Goal: Contribute content: Add original content to the website for others to see

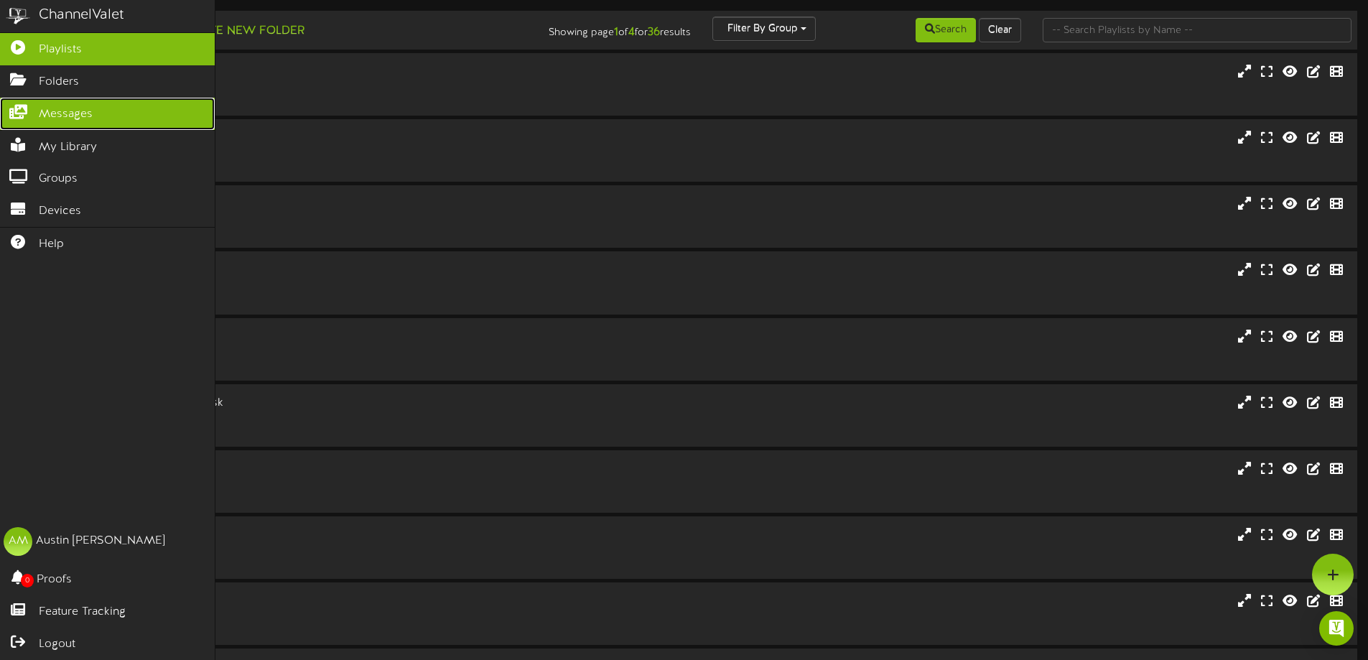
click at [46, 118] on span "Messages" at bounding box center [66, 114] width 54 height 17
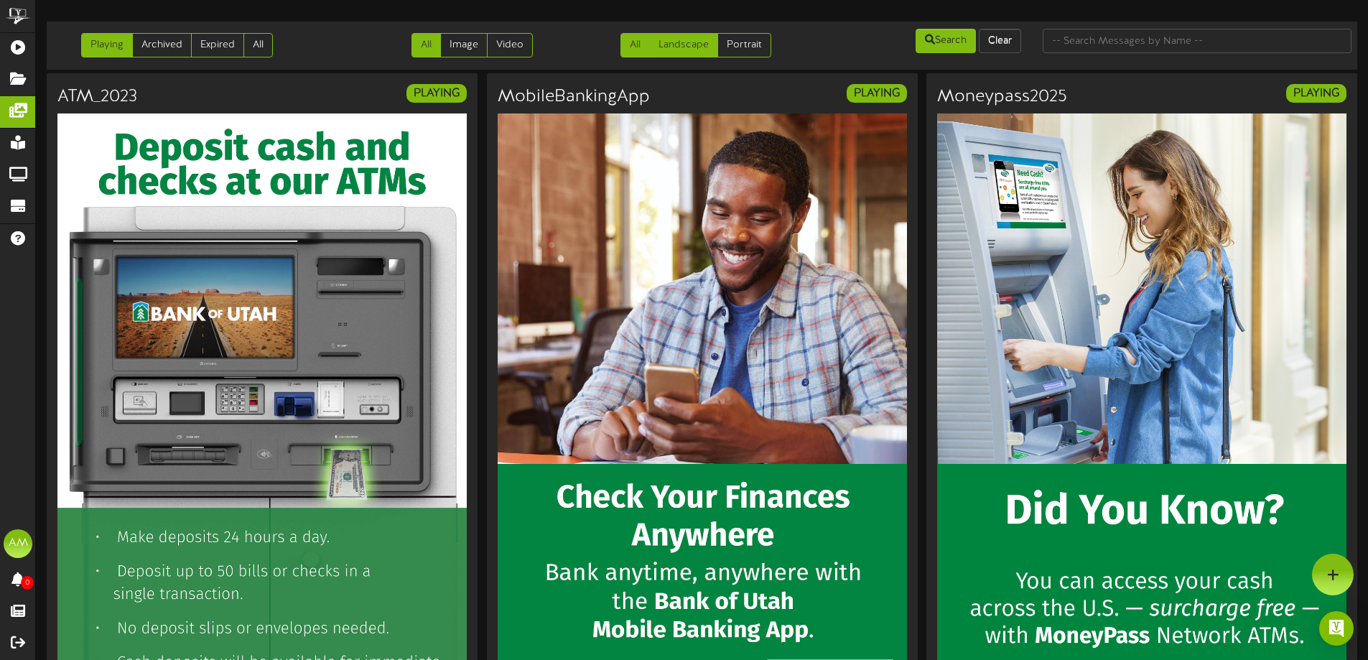
click at [701, 44] on link "Landscape" at bounding box center [683, 45] width 69 height 24
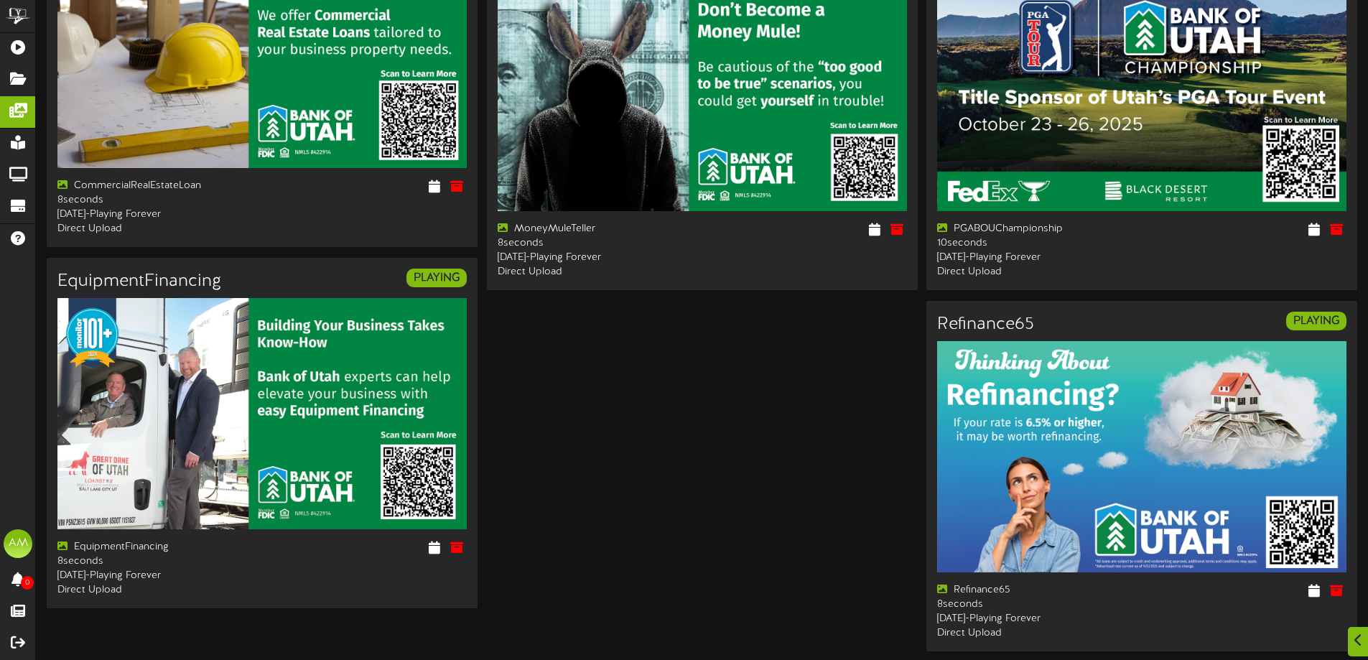
scroll to position [1986, 0]
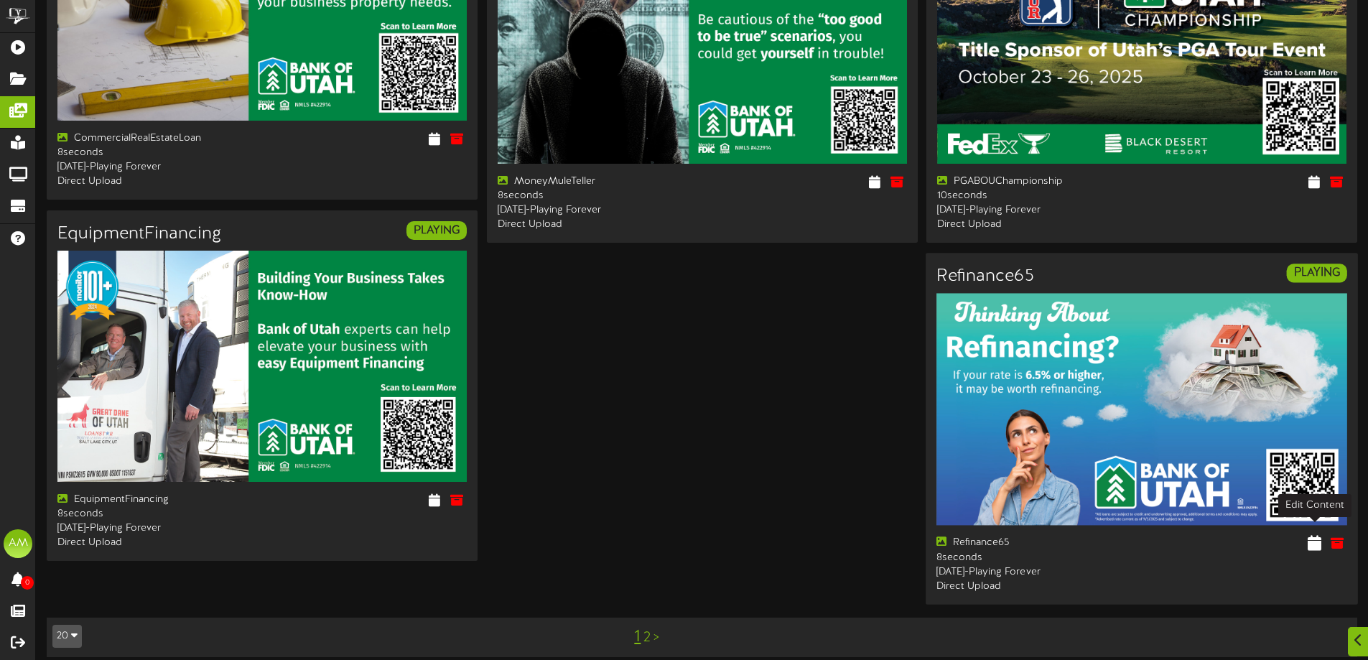
click at [1314, 535] on icon at bounding box center [1314, 543] width 14 height 16
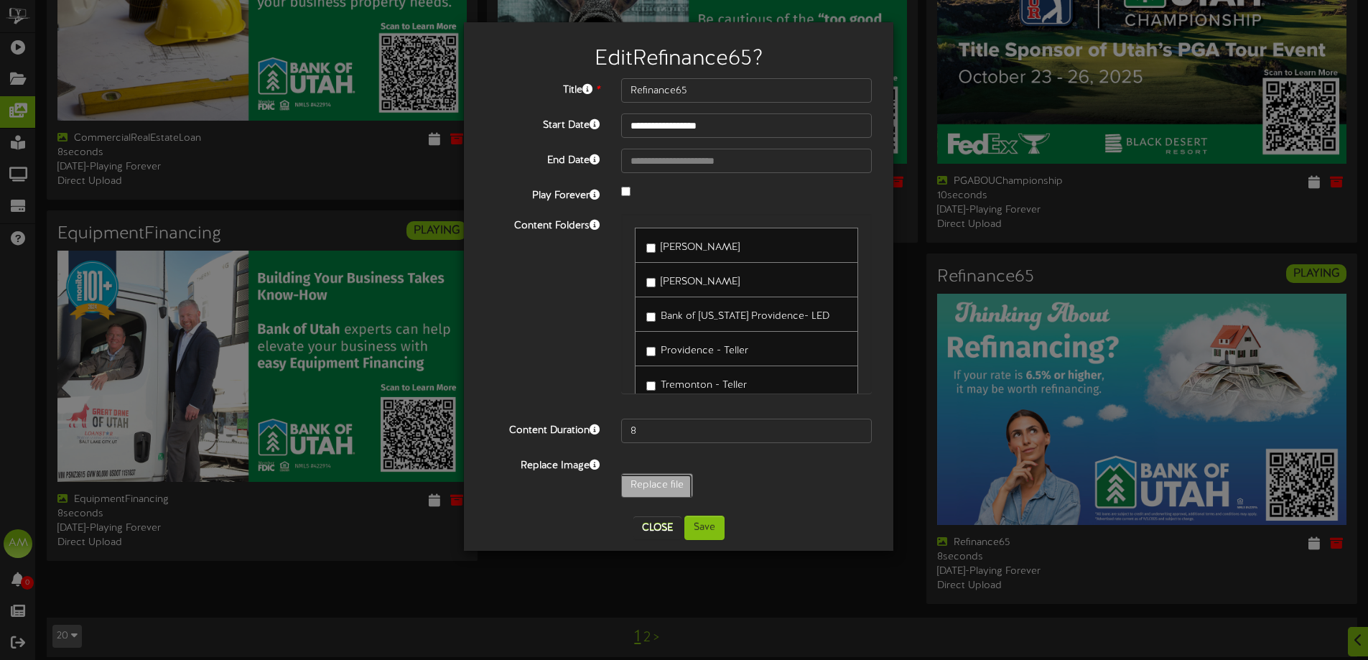
type input "**********"
click at [714, 524] on button "Save" at bounding box center [704, 527] width 40 height 24
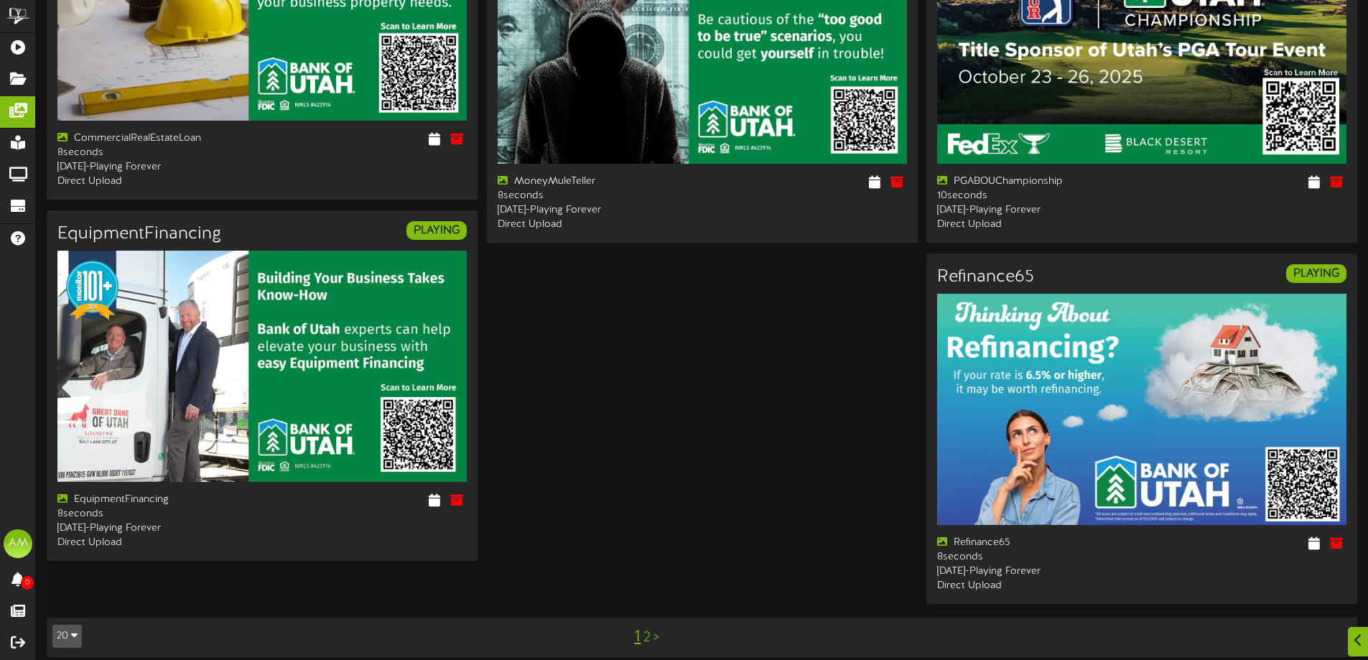
click at [643, 630] on link "2" at bounding box center [646, 638] width 7 height 16
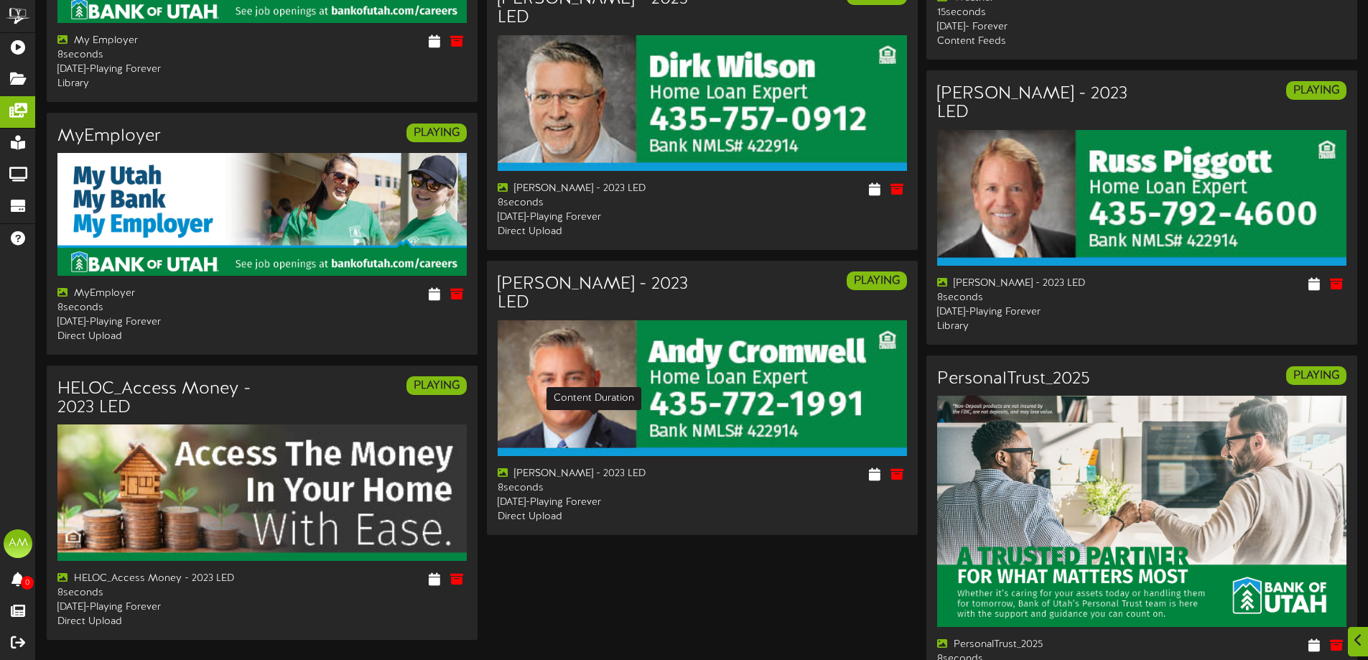
scroll to position [1000, 0]
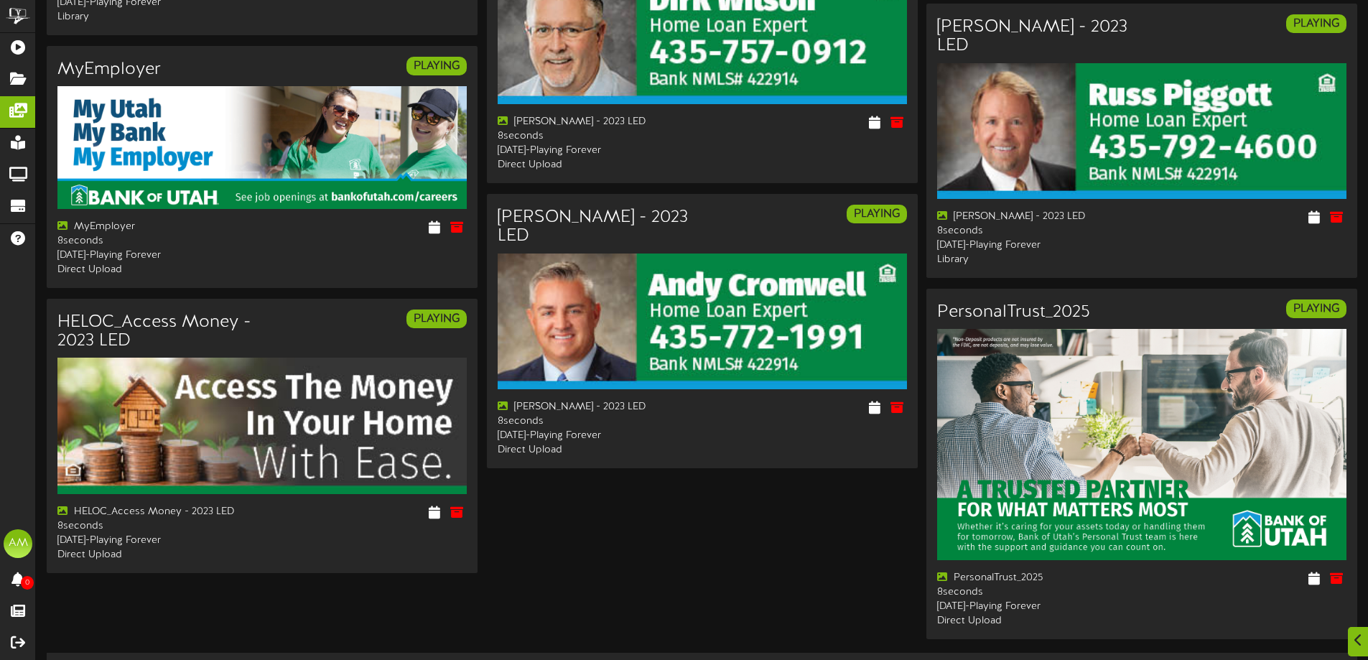
click at [645, 659] on link "1" at bounding box center [645, 673] width 5 height 16
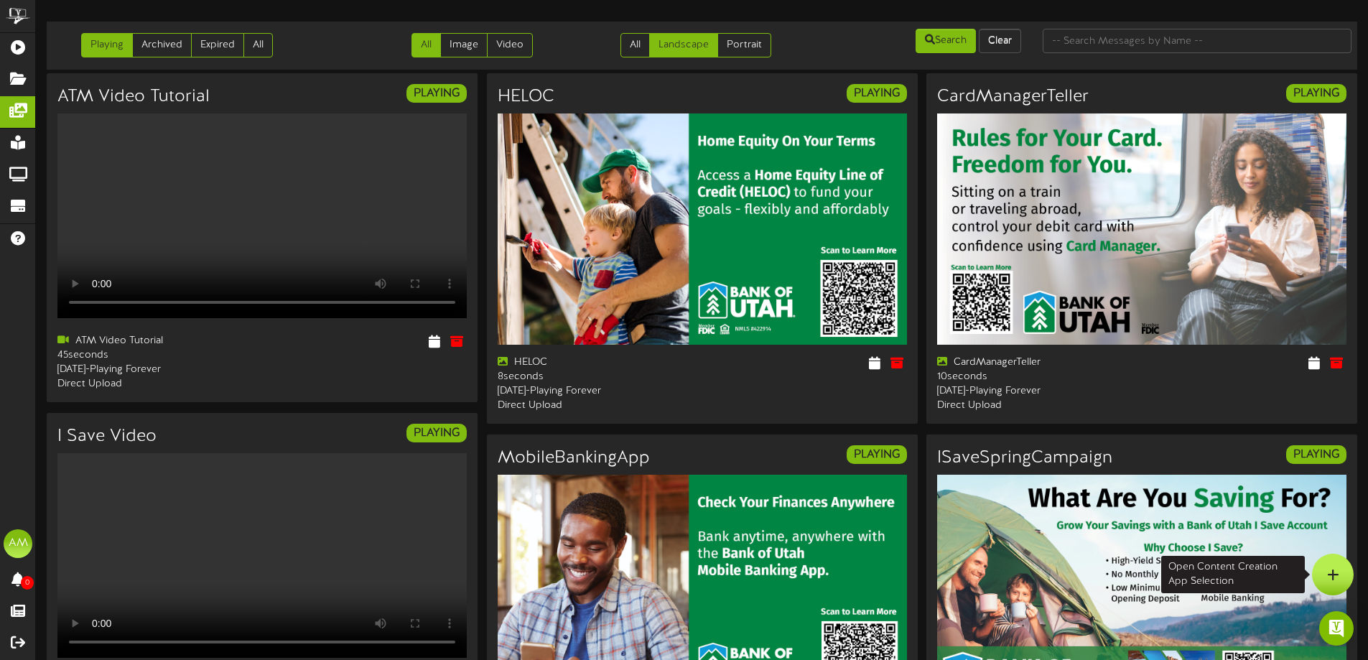
click at [1331, 580] on icon at bounding box center [1333, 574] width 12 height 13
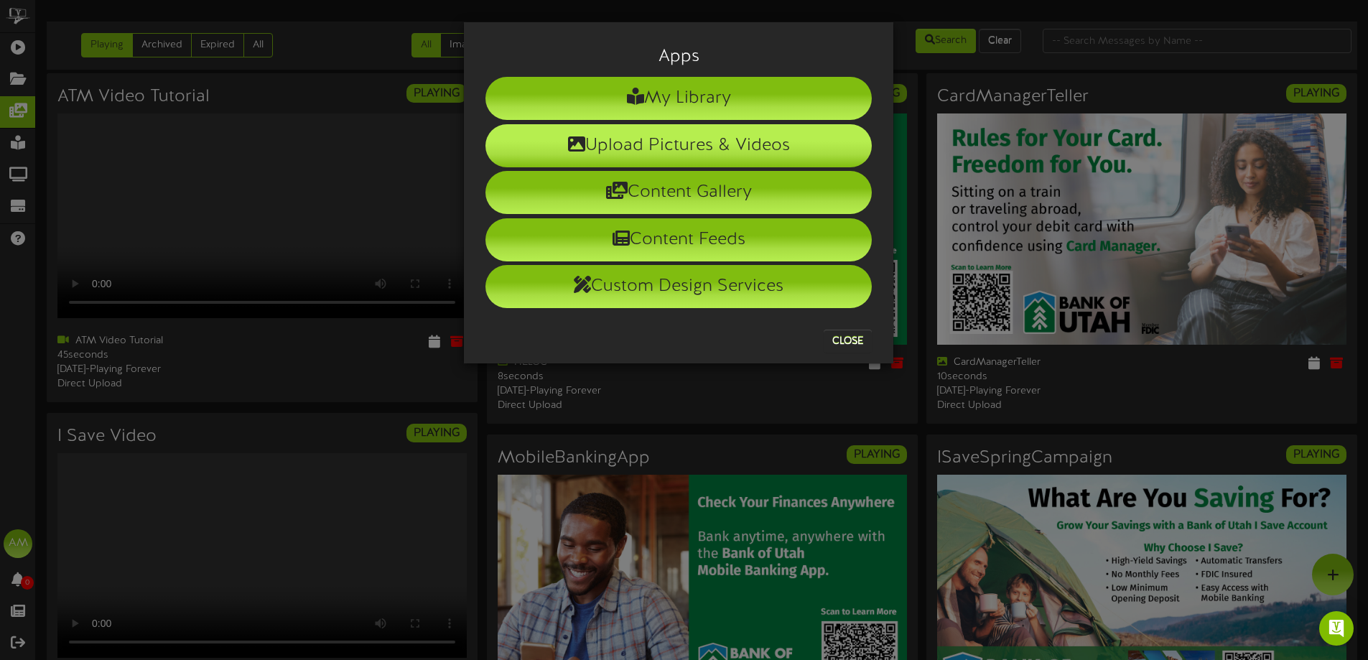
click at [610, 145] on li "Upload Pictures & Videos" at bounding box center [678, 145] width 386 height 43
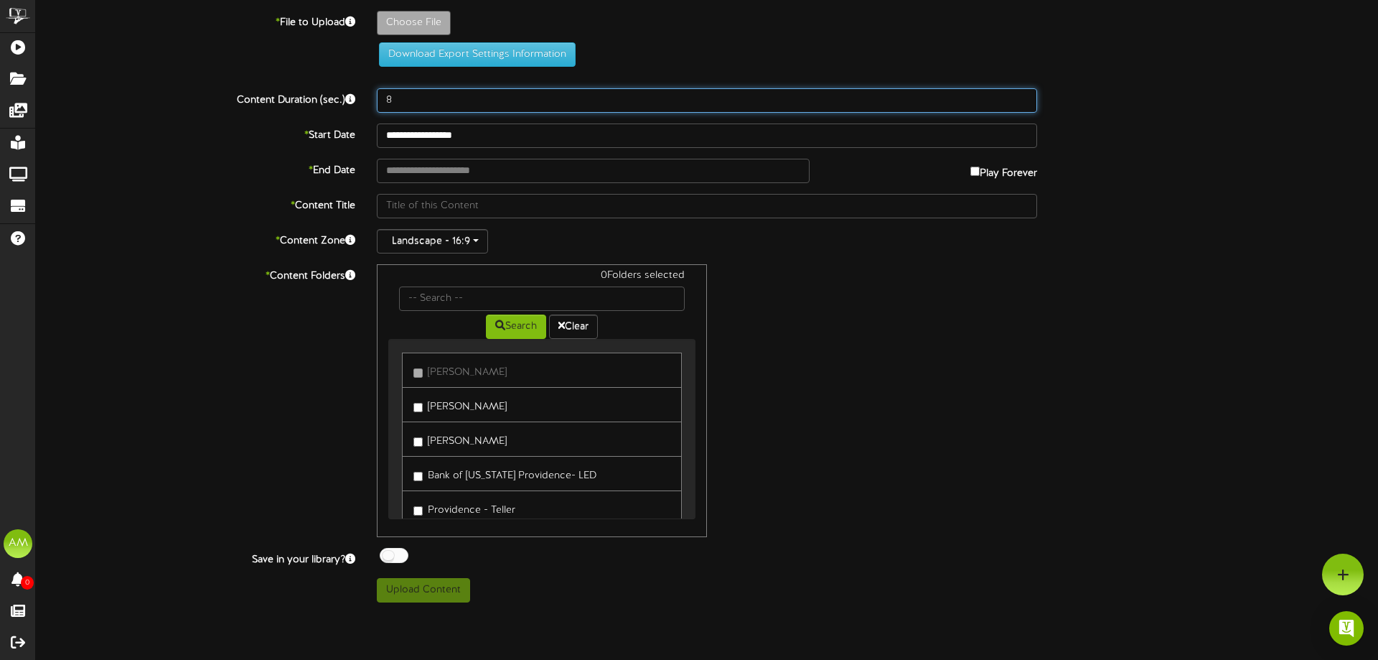
drag, startPoint x: 409, startPoint y: 98, endPoint x: 383, endPoint y: 87, distance: 28.0
click at [383, 87] on div "**********" at bounding box center [707, 307] width 1343 height 592
type input "10"
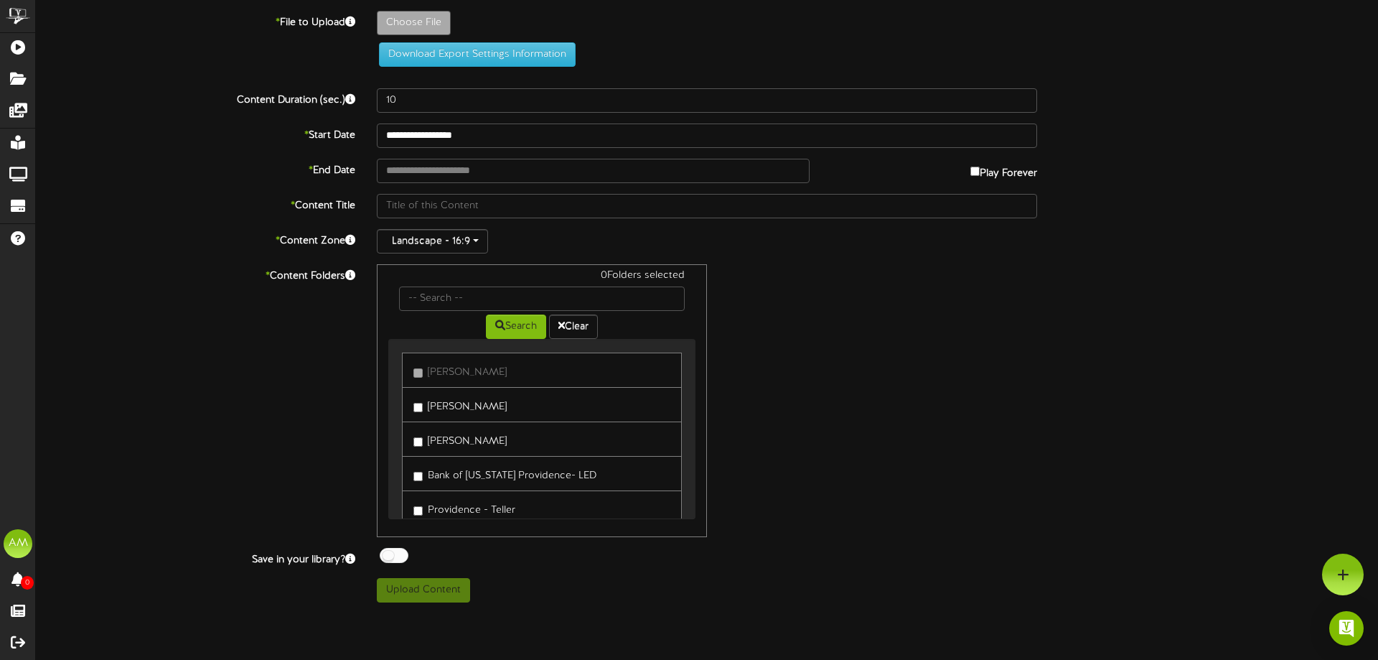
click at [839, 358] on div "0 Folders selected Search Clear Ogden Kiosk Ogden - Teller Logan - Teller" at bounding box center [707, 400] width 682 height 273
drag, startPoint x: 493, startPoint y: 409, endPoint x: 479, endPoint y: 412, distance: 14.8
click at [493, 407] on label "[PERSON_NAME]" at bounding box center [460, 404] width 93 height 19
click at [469, 431] on label "[PERSON_NAME]" at bounding box center [460, 438] width 93 height 19
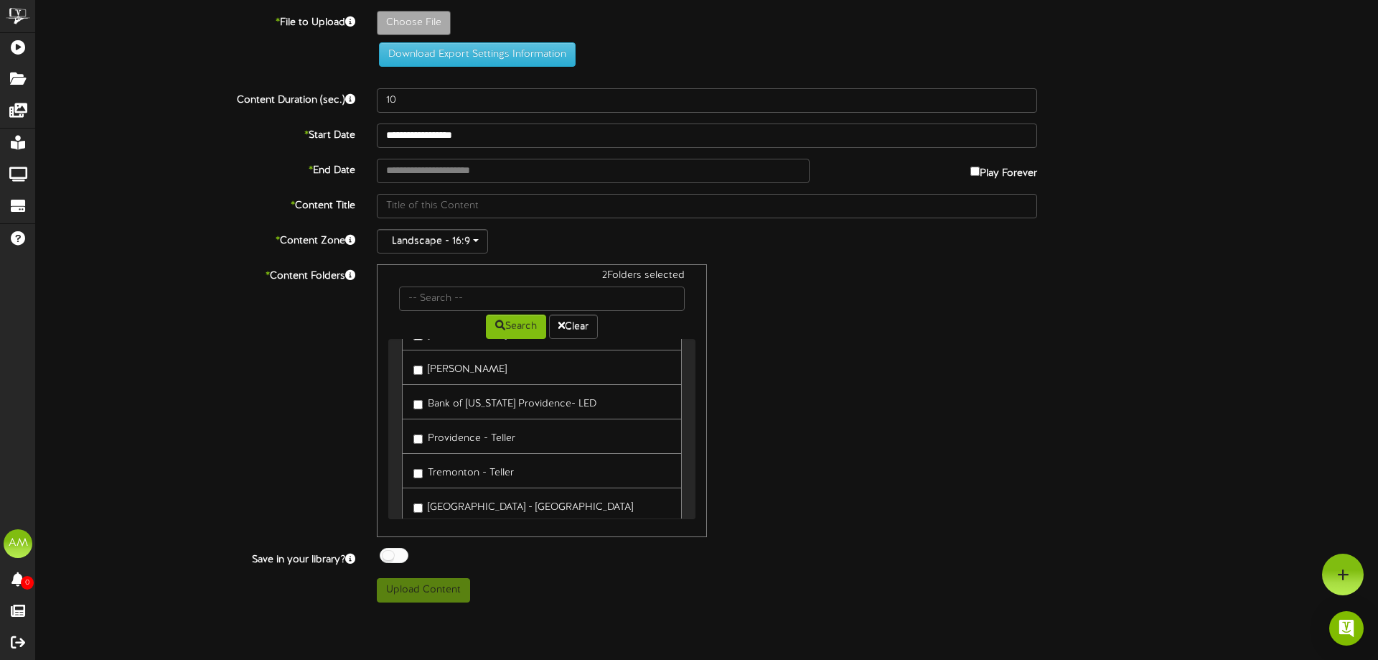
drag, startPoint x: 481, startPoint y: 439, endPoint x: 484, endPoint y: 459, distance: 20.3
click at [480, 439] on label "Providence - Teller" at bounding box center [465, 435] width 102 height 19
click at [482, 472] on label "Tremonton - Teller" at bounding box center [464, 470] width 101 height 19
click at [494, 442] on label "[GEOGRAPHIC_DATA] - [GEOGRAPHIC_DATA]" at bounding box center [524, 433] width 220 height 19
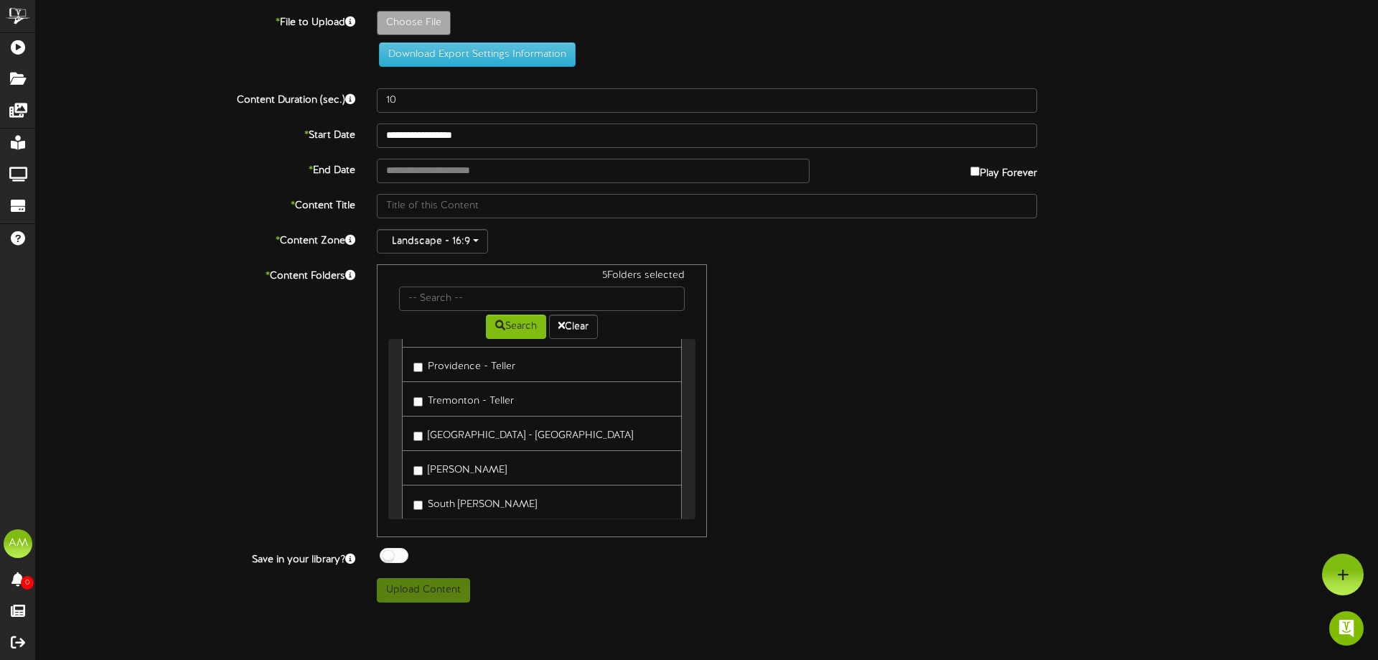
drag, startPoint x: 487, startPoint y: 477, endPoint x: 489, endPoint y: 489, distance: 11.7
click at [487, 476] on link "[PERSON_NAME]" at bounding box center [542, 467] width 280 height 35
click at [495, 504] on label "South [PERSON_NAME]" at bounding box center [475, 502] width 123 height 19
click at [451, 466] on label "[PERSON_NAME]" at bounding box center [460, 467] width 93 height 19
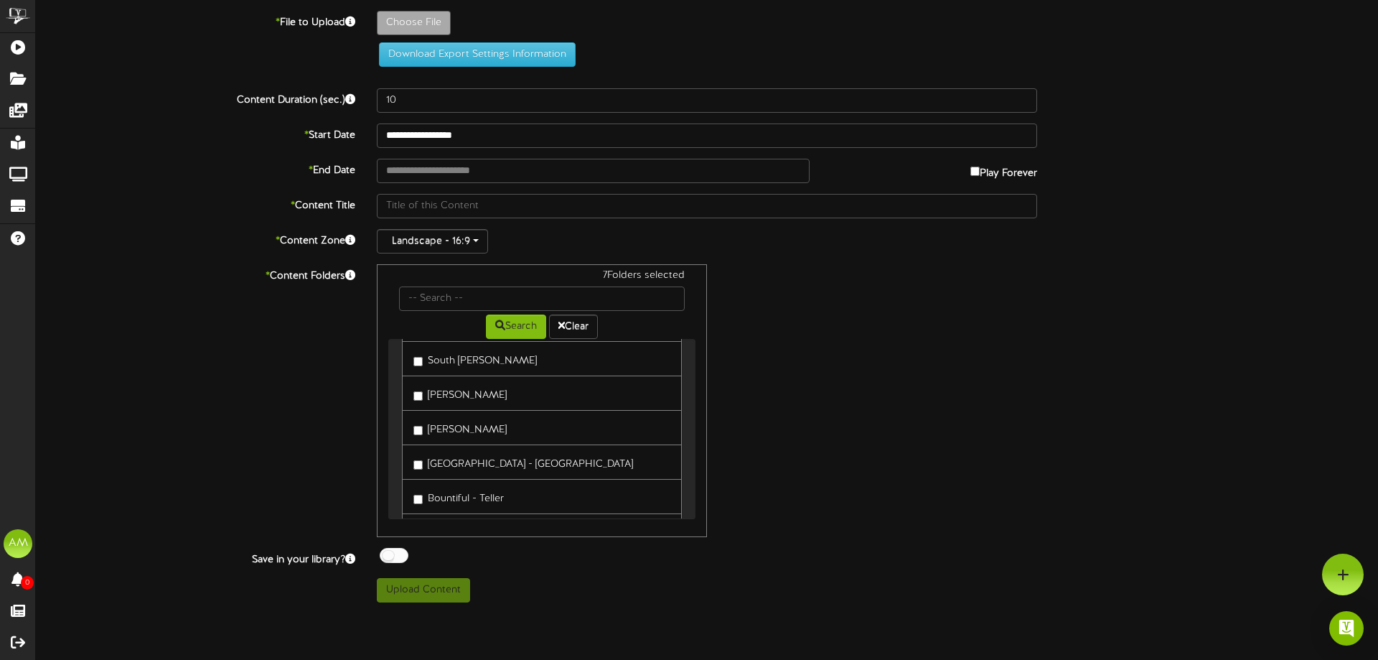
click at [462, 397] on label "[PERSON_NAME]" at bounding box center [460, 392] width 93 height 19
click at [470, 488] on label "Bountiful - Teller" at bounding box center [459, 496] width 90 height 19
click at [464, 472] on link "[GEOGRAPHIC_DATA] - [GEOGRAPHIC_DATA]" at bounding box center [542, 461] width 280 height 35
click at [464, 470] on label "[GEOGRAPHIC_DATA] - [GEOGRAPHIC_DATA]" at bounding box center [524, 461] width 220 height 19
click at [444, 430] on label "[PERSON_NAME]" at bounding box center [460, 427] width 93 height 19
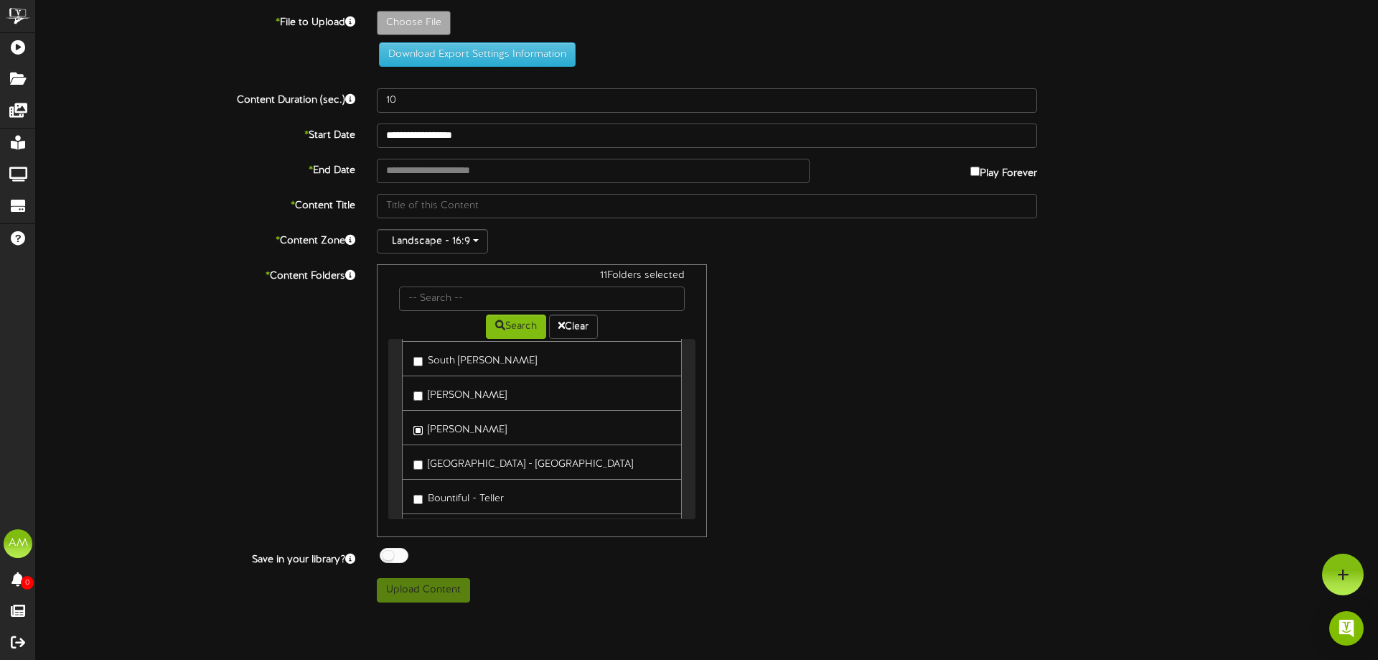
scroll to position [431, 0]
click at [459, 389] on label "Redwood - Teller" at bounding box center [461, 387] width 95 height 19
click at [470, 432] on link "Heber City - Teller" at bounding box center [542, 421] width 280 height 35
click at [465, 420] on label "Heber City - Teller" at bounding box center [464, 421] width 100 height 19
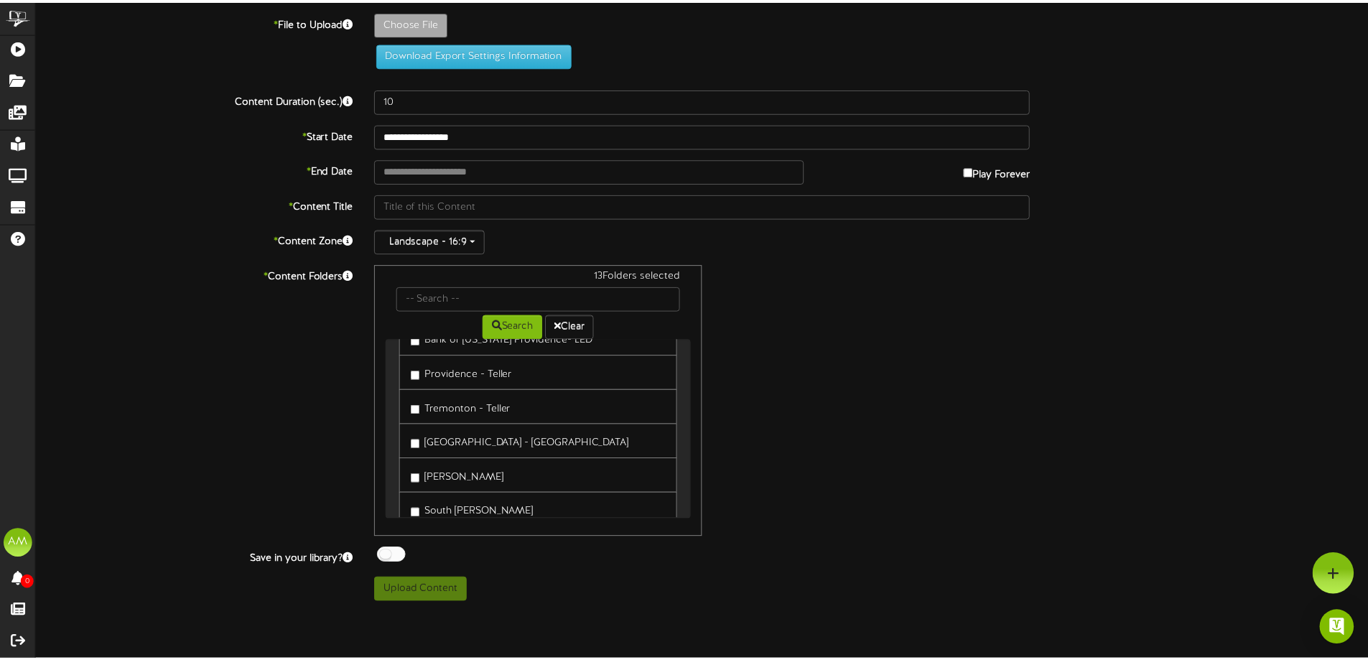
scroll to position [0, 0]
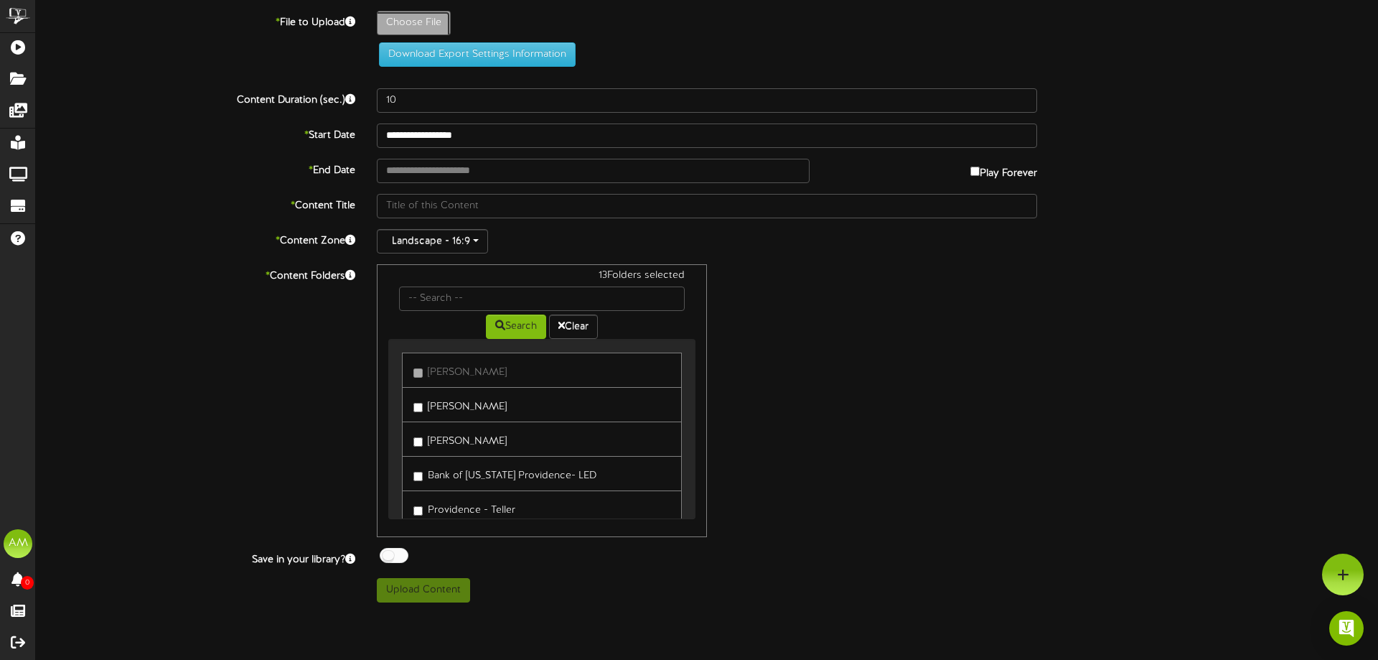
type input "**********"
type input "AnalyzedBusinessCheckingad"
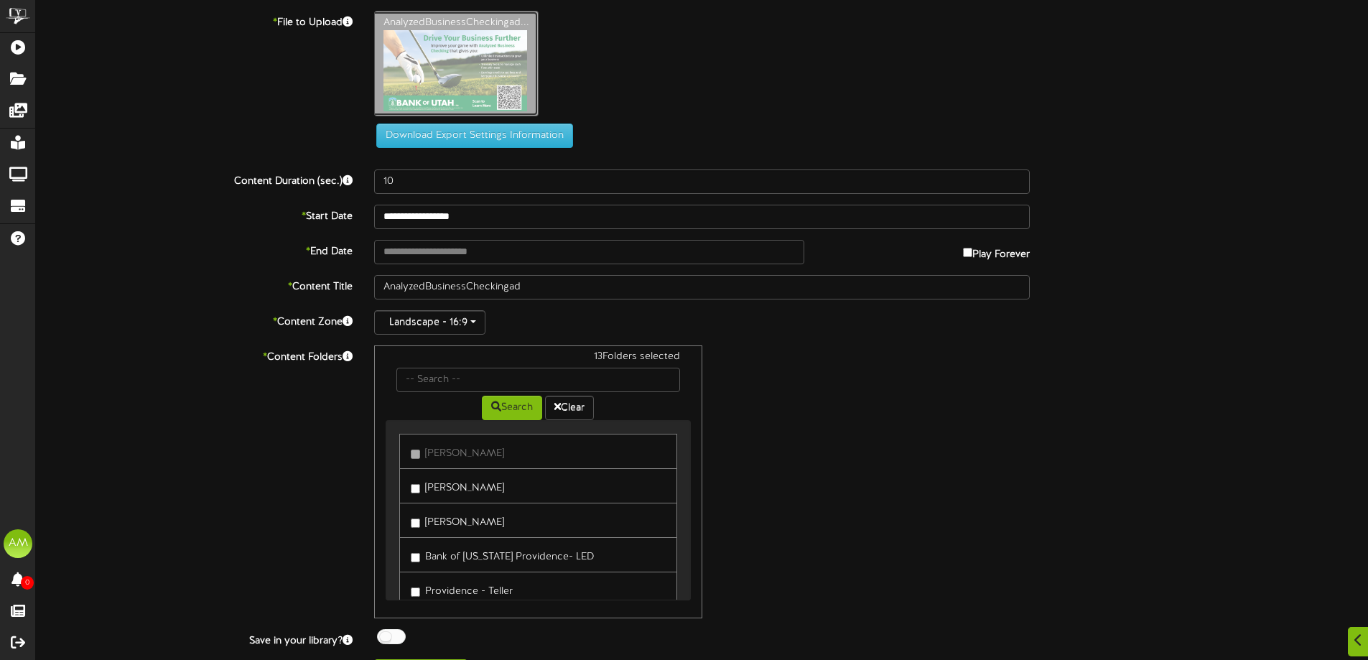
scroll to position [34, 0]
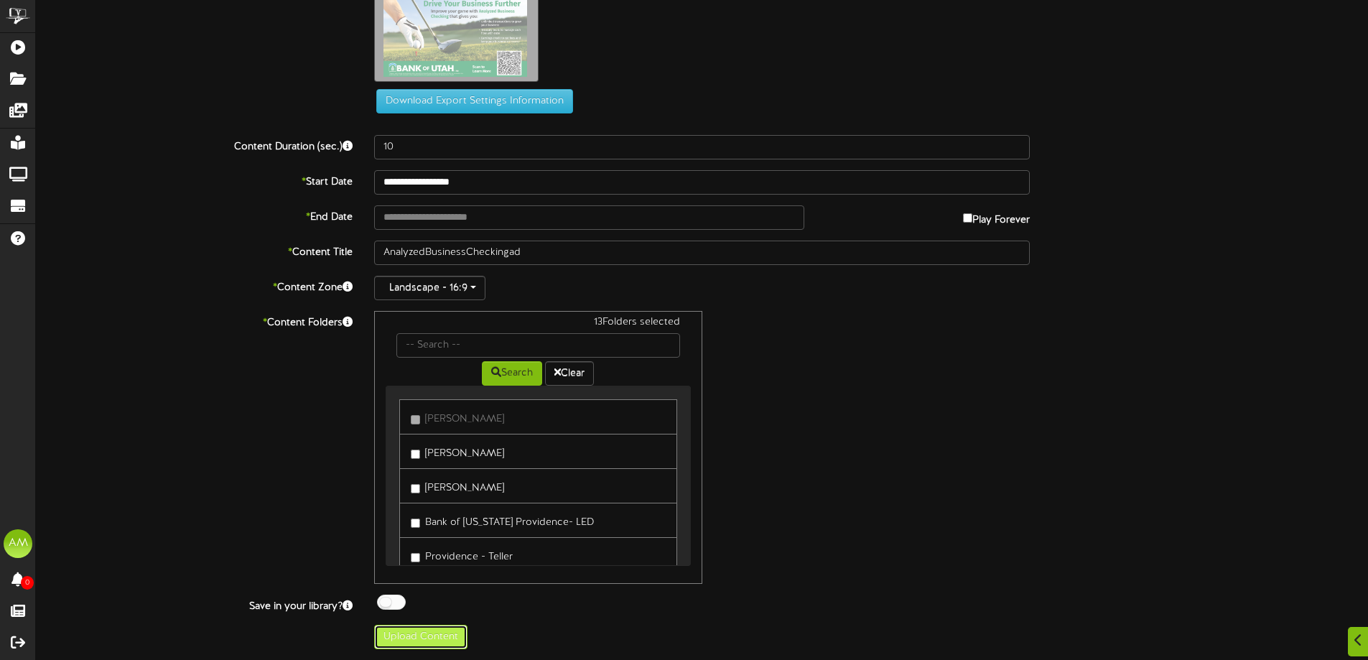
click at [393, 640] on button "Upload Content" at bounding box center [420, 637] width 93 height 24
type input "**********"
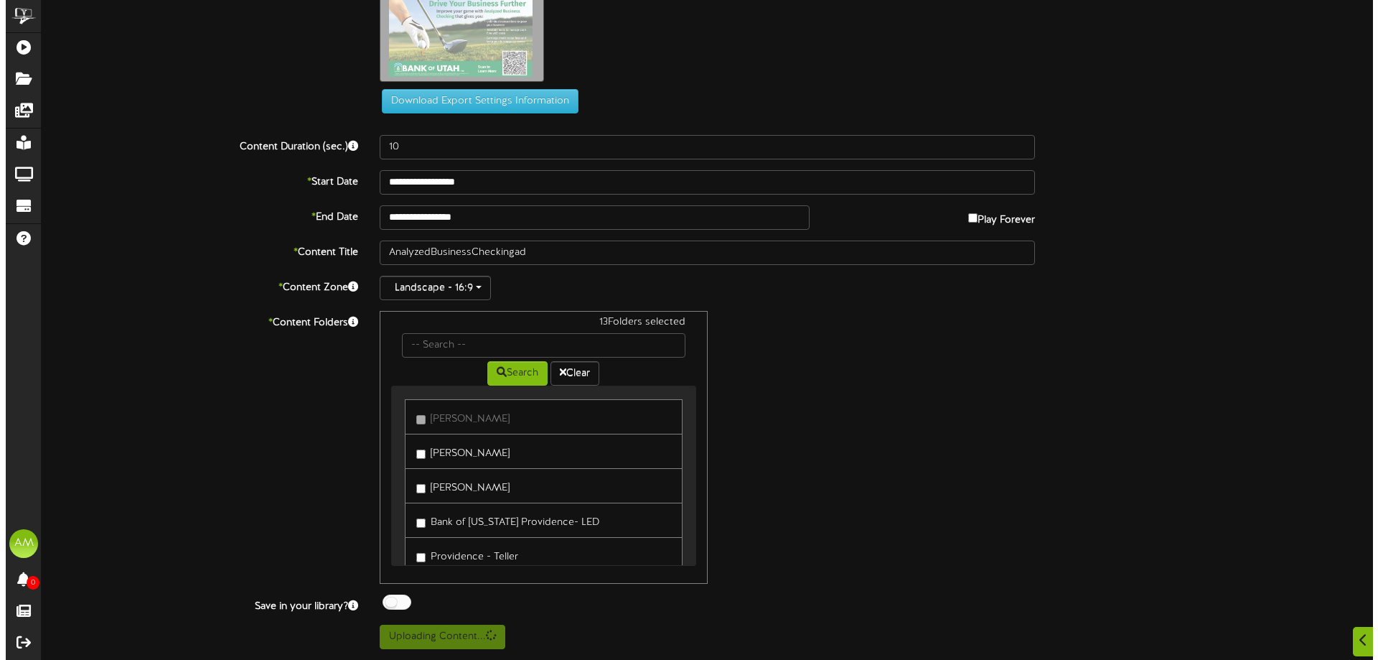
scroll to position [0, 0]
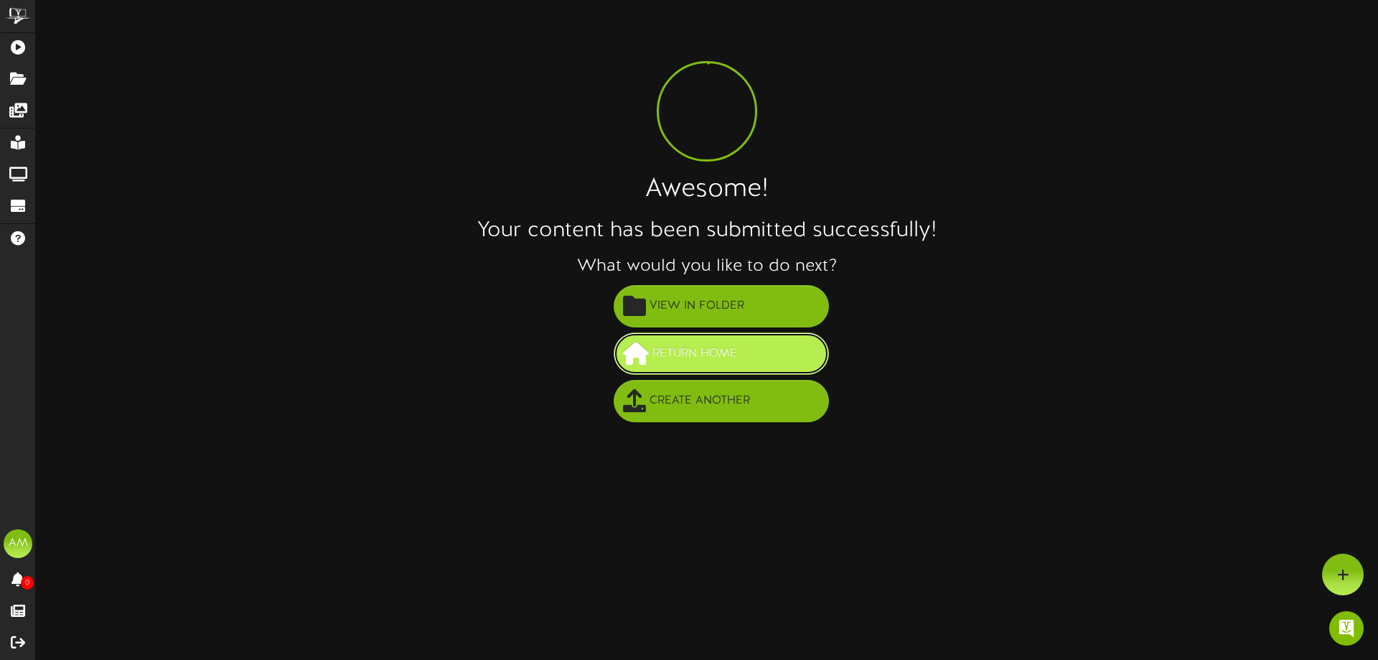
click at [747, 358] on button "Return Home" at bounding box center [721, 353] width 215 height 42
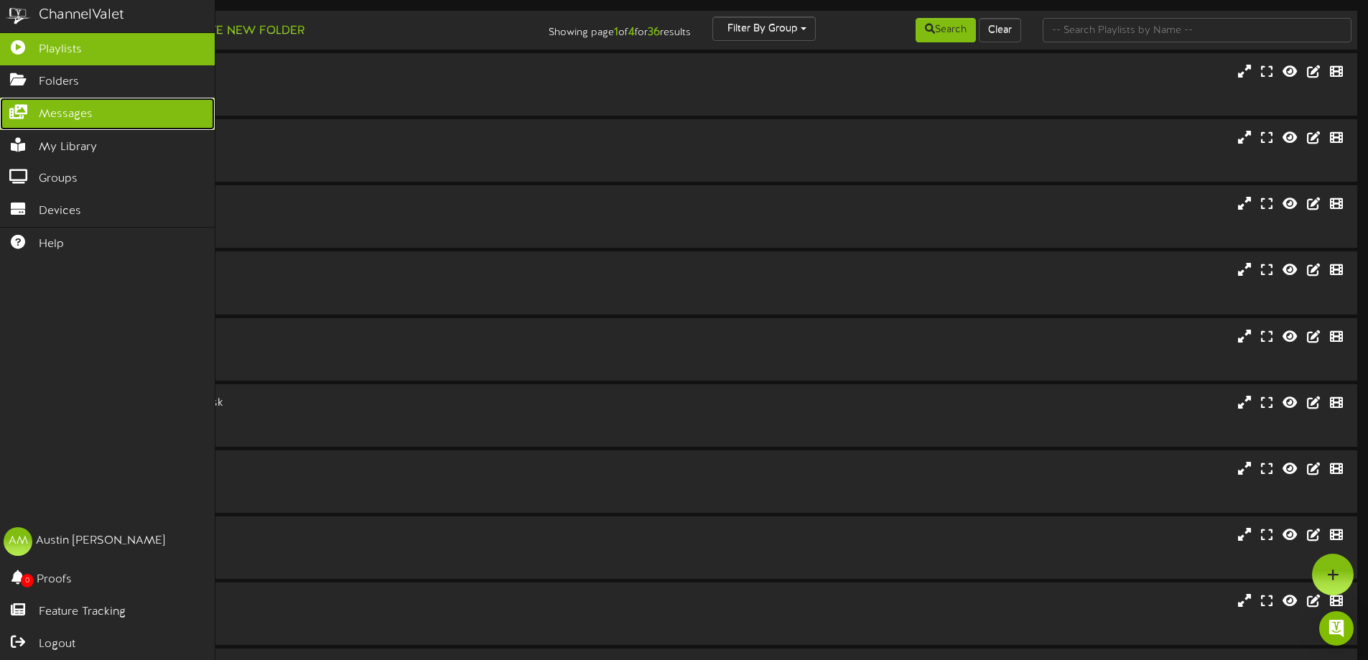
click at [41, 101] on link "Messages" at bounding box center [107, 114] width 215 height 32
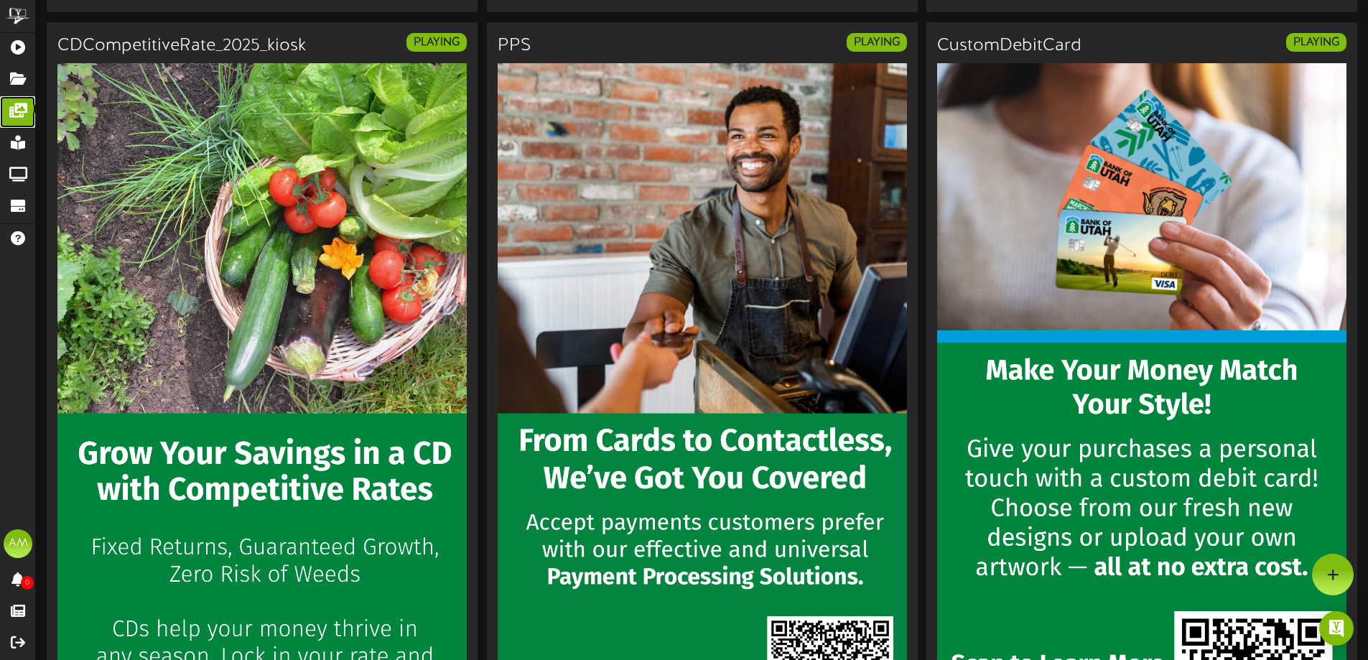
scroll to position [5461, 0]
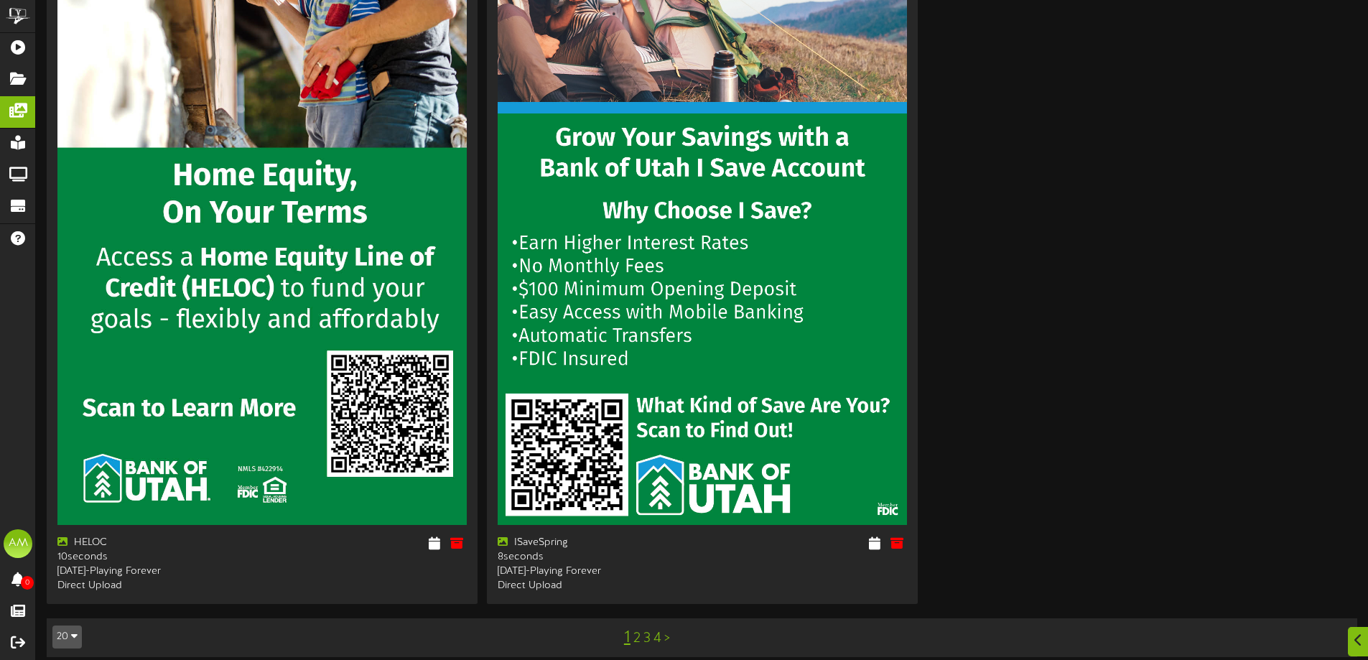
click at [638, 630] on link "2" at bounding box center [636, 638] width 7 height 16
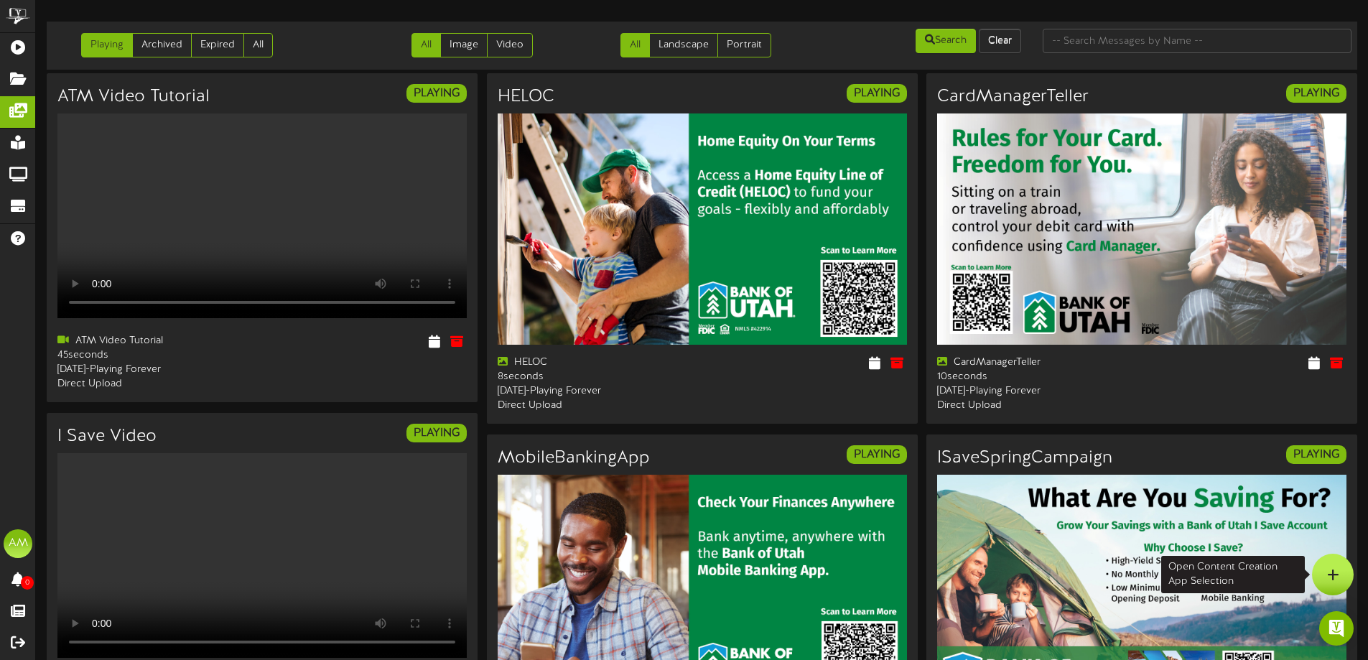
click at [1335, 573] on icon at bounding box center [1333, 574] width 12 height 13
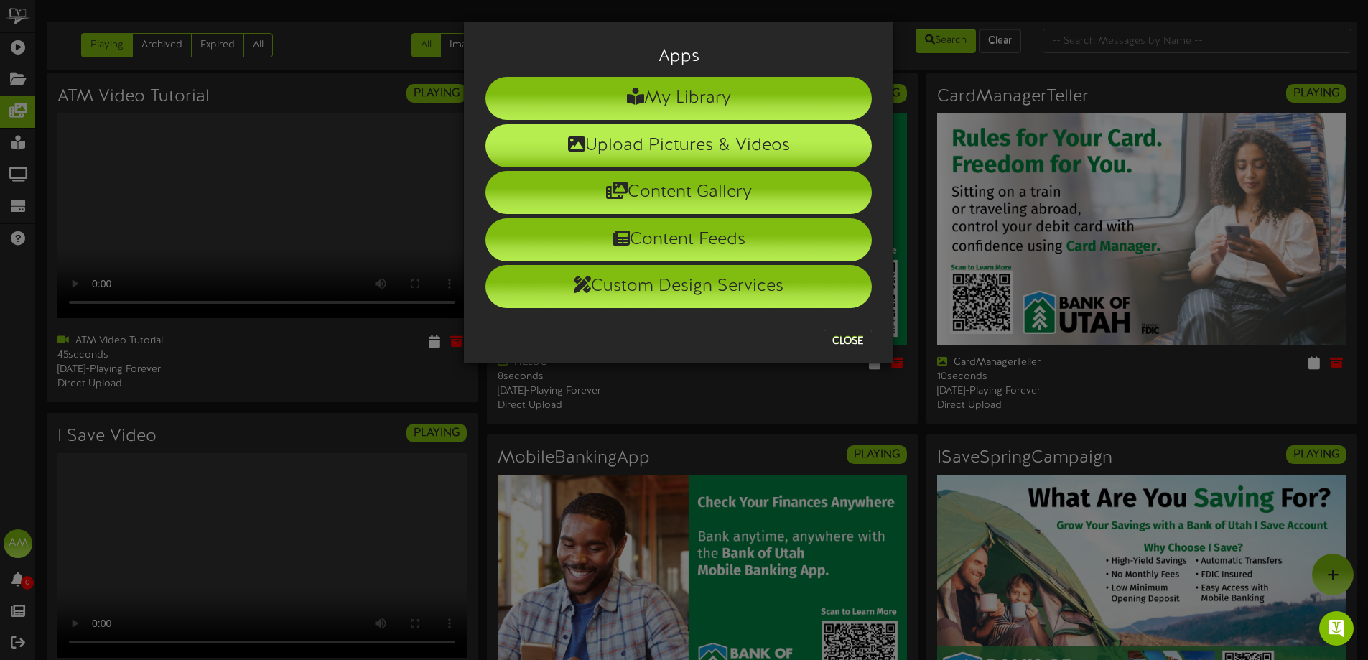
click at [706, 150] on li "Upload Pictures & Videos" at bounding box center [678, 145] width 386 height 43
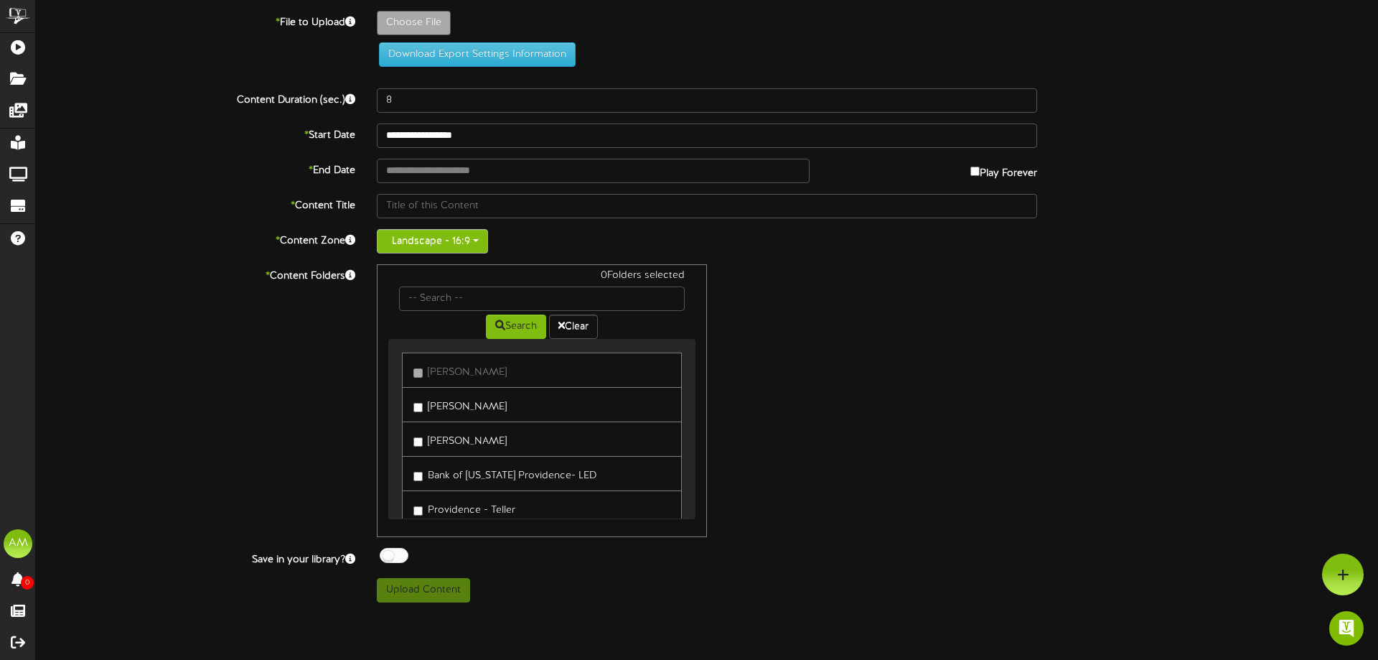
click at [457, 233] on button "Landscape - 16:9" at bounding box center [432, 241] width 111 height 24
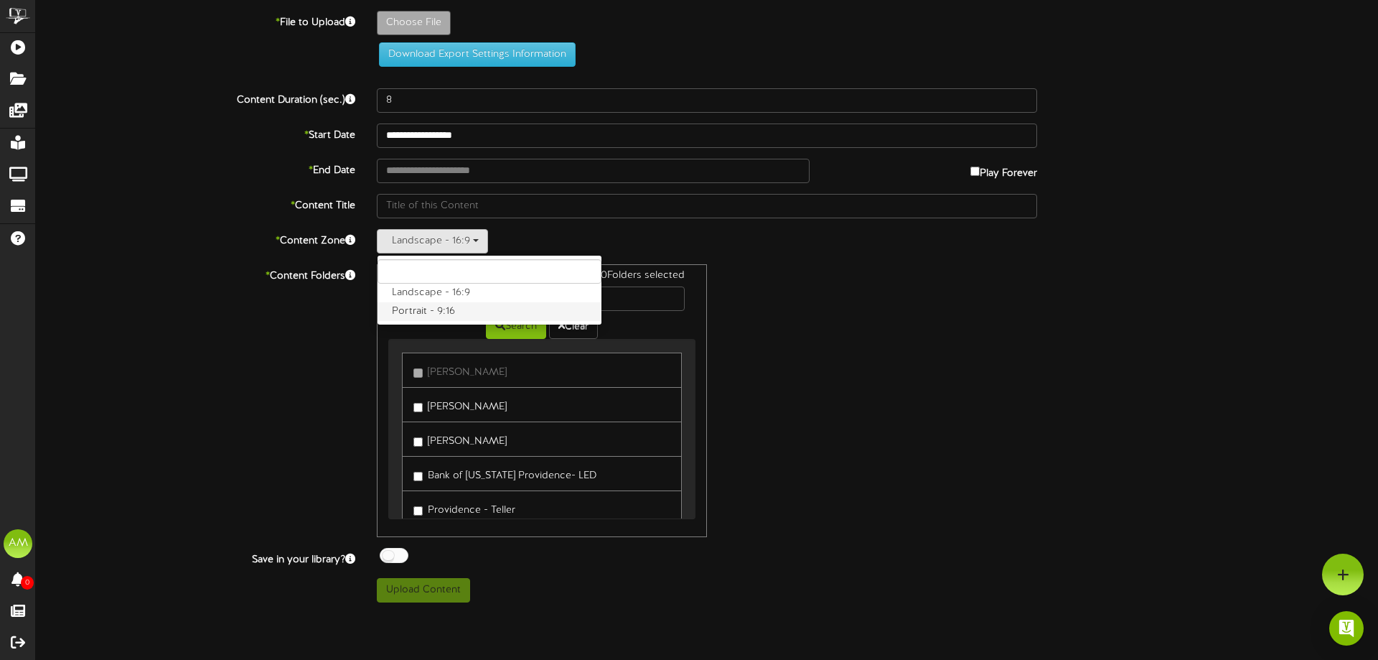
click at [439, 314] on label "Portrait - 9:16" at bounding box center [490, 311] width 224 height 19
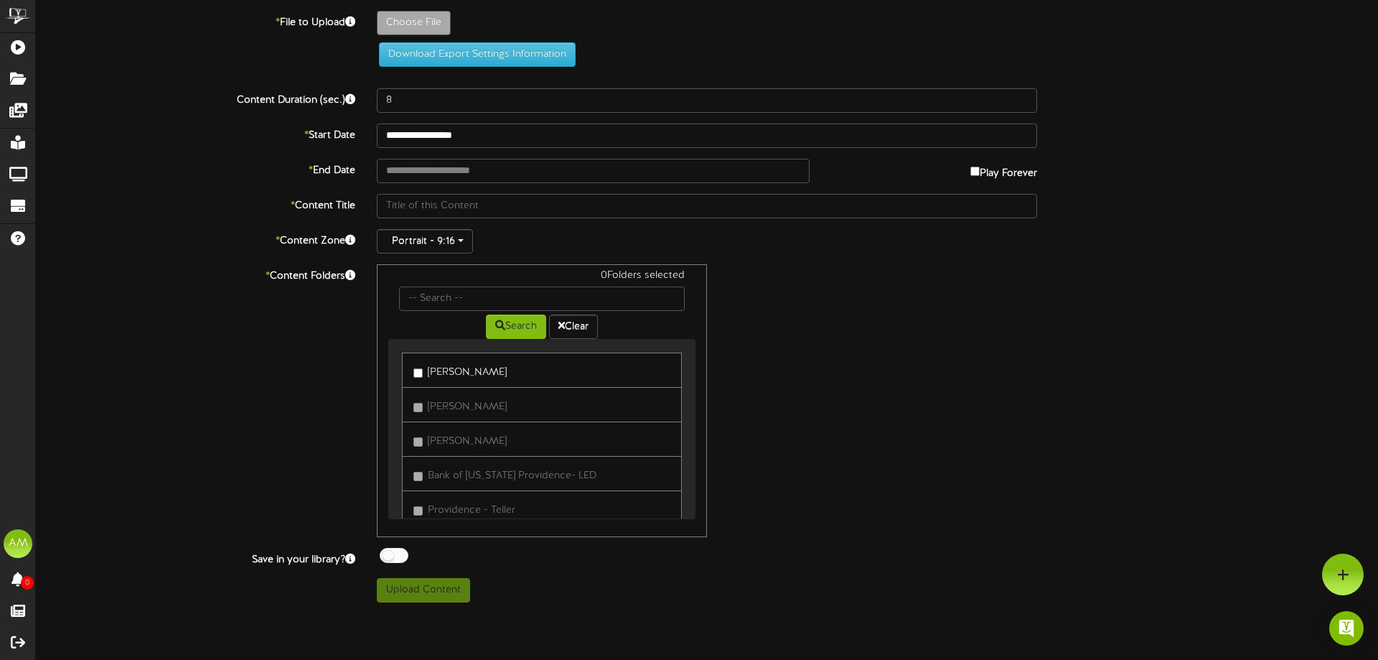
click at [460, 373] on label "[PERSON_NAME]" at bounding box center [460, 369] width 93 height 19
click at [493, 482] on link "Provo Kiosk" at bounding box center [542, 490] width 280 height 35
click at [480, 491] on label "Provo Kiosk" at bounding box center [449, 490] width 70 height 19
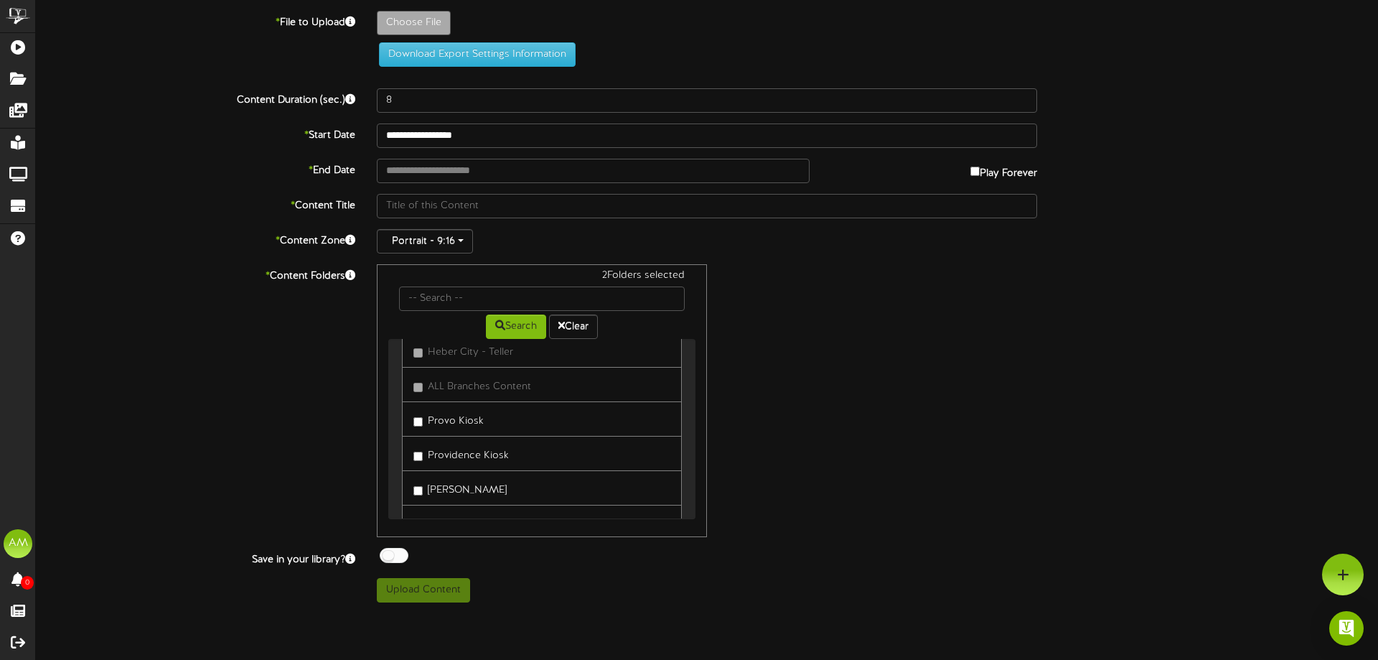
click at [474, 452] on label "Providence Kiosk" at bounding box center [461, 453] width 95 height 19
click at [467, 485] on label "[PERSON_NAME]" at bounding box center [460, 487] width 93 height 19
drag, startPoint x: 459, startPoint y: 383, endPoint x: 465, endPoint y: 407, distance: 24.9
click at [459, 383] on label "[PERSON_NAME]" at bounding box center [460, 378] width 93 height 19
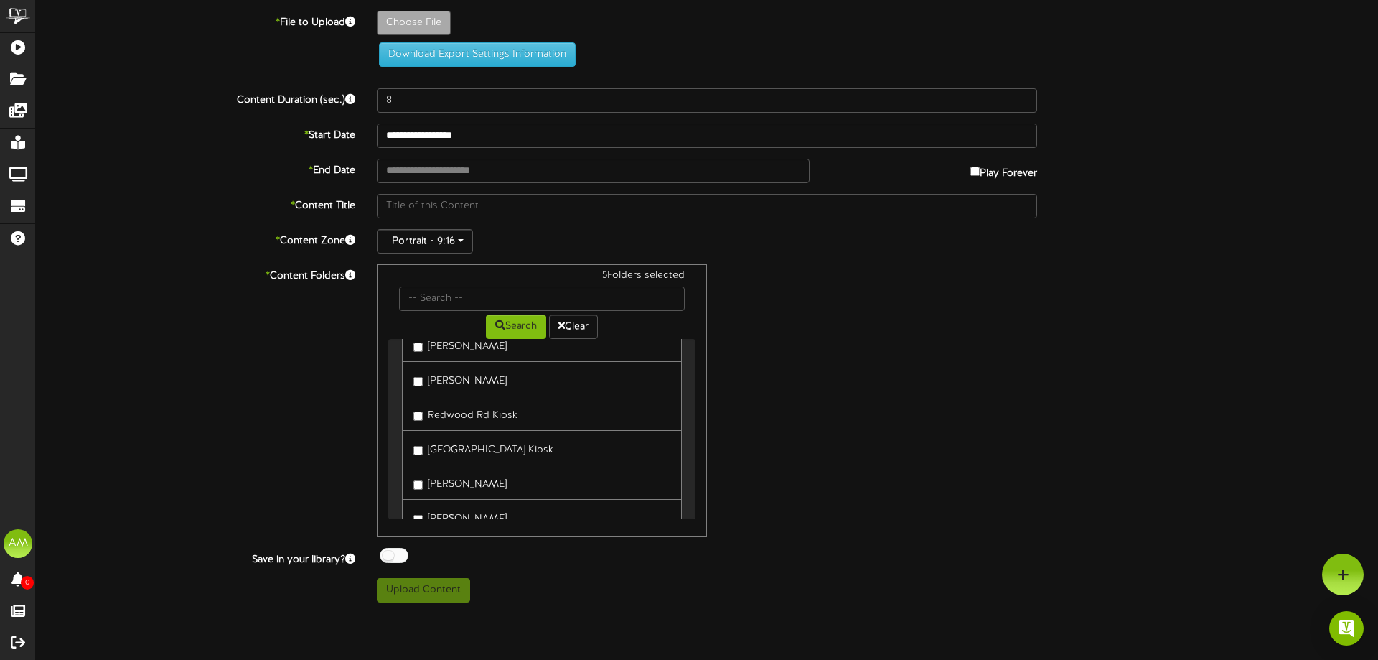
click at [465, 409] on label "Redwood Rd Kiosk" at bounding box center [466, 412] width 104 height 19
click at [474, 439] on label "[GEOGRAPHIC_DATA] Kiosk" at bounding box center [484, 447] width 140 height 19
click at [468, 487] on label "[PERSON_NAME]" at bounding box center [460, 481] width 93 height 19
click at [455, 445] on label "[PERSON_NAME]" at bounding box center [460, 444] width 93 height 19
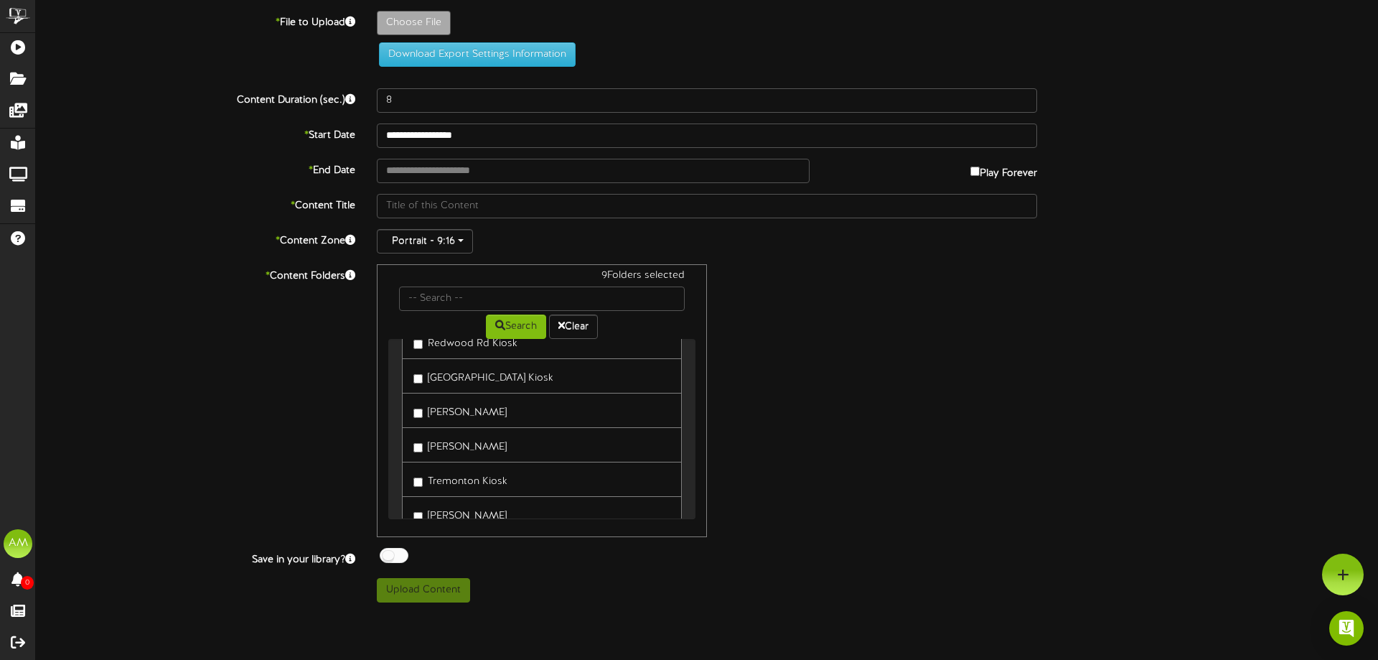
click at [472, 480] on label "Tremonton Kiosk" at bounding box center [461, 479] width 94 height 19
drag, startPoint x: 492, startPoint y: 512, endPoint x: 490, endPoint y: 494, distance: 18.0
click at [491, 513] on label "[PERSON_NAME]" at bounding box center [460, 513] width 93 height 19
click at [477, 406] on label "Bountiful Kiosk" at bounding box center [456, 401] width 84 height 19
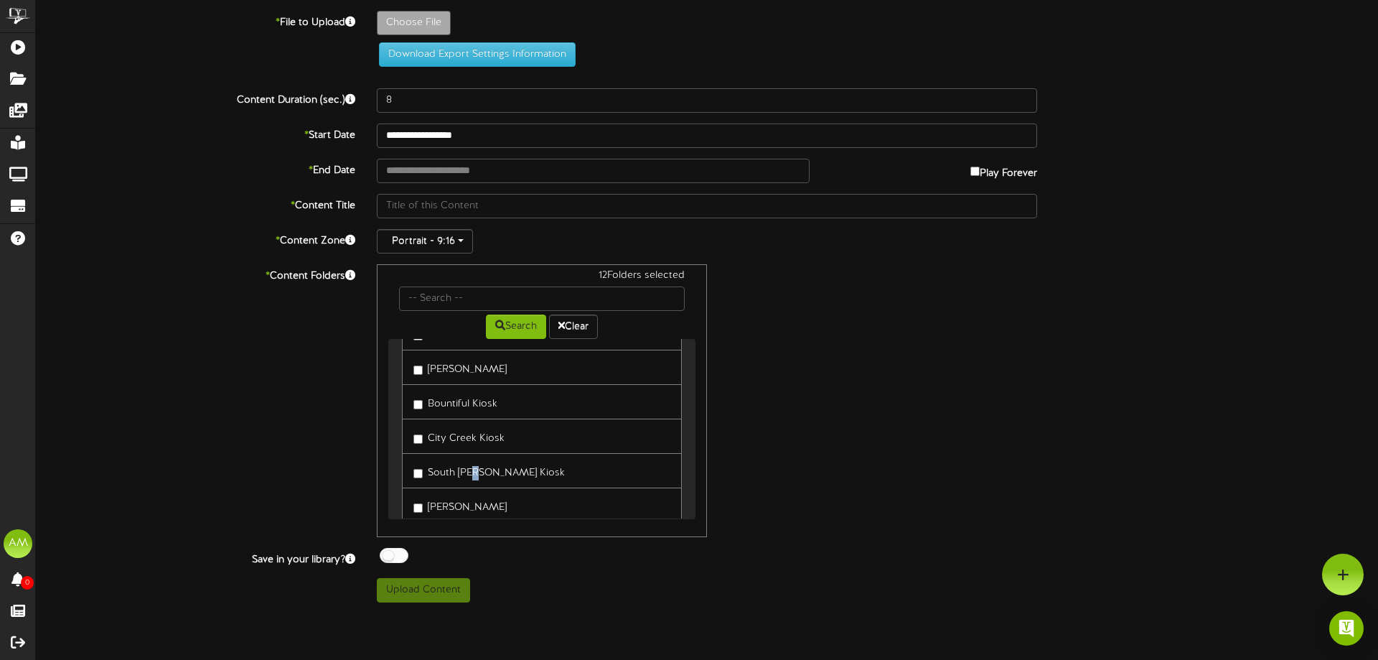
click at [480, 470] on label "South [PERSON_NAME] Kiosk" at bounding box center [489, 470] width 151 height 19
click at [462, 508] on label "[PERSON_NAME]" at bounding box center [460, 504] width 93 height 19
click at [471, 446] on link "City Creek Kiosk" at bounding box center [542, 436] width 280 height 35
click at [470, 444] on label "City Creek Kiosk" at bounding box center [459, 435] width 91 height 19
click at [474, 471] on label "South [PERSON_NAME] Kiosk" at bounding box center [489, 470] width 151 height 19
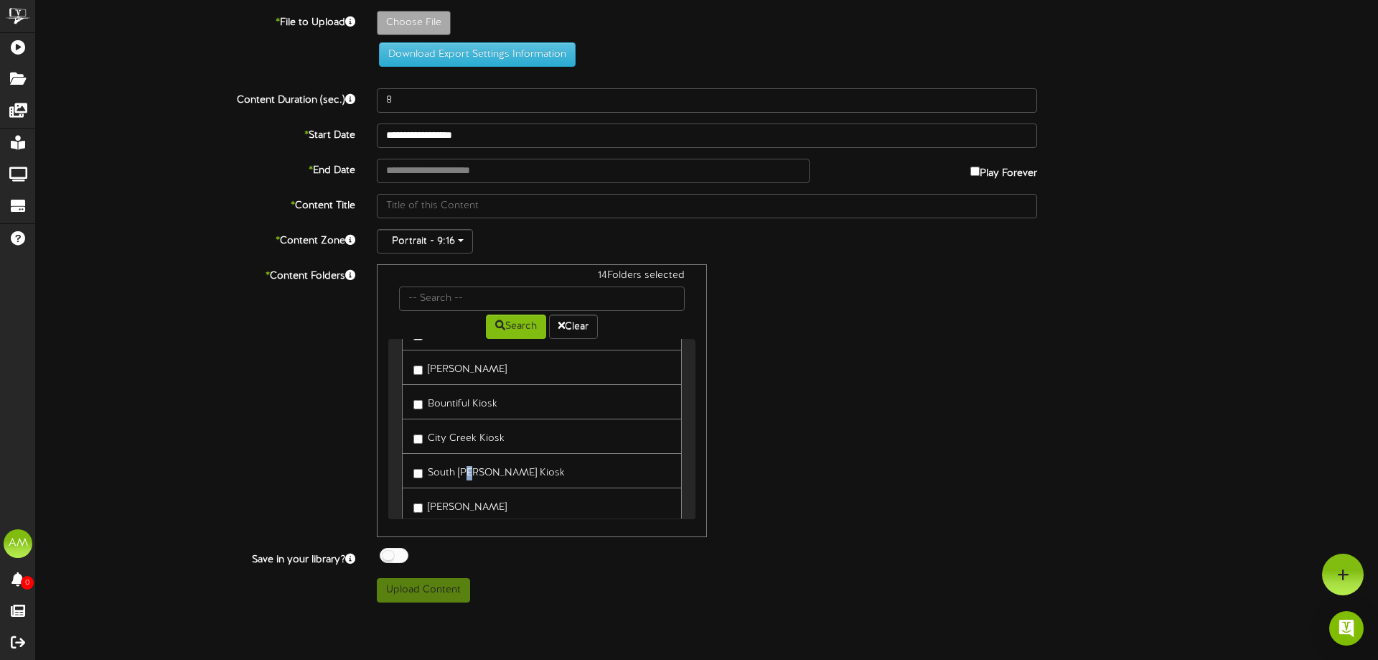
scroll to position [936, 0]
click at [457, 406] on label "South [PERSON_NAME] Kiosk" at bounding box center [489, 398] width 151 height 19
click at [457, 471] on label "[PERSON_NAME]" at bounding box center [460, 467] width 93 height 19
click at [464, 495] on label "[PERSON_NAME]" at bounding box center [460, 502] width 93 height 19
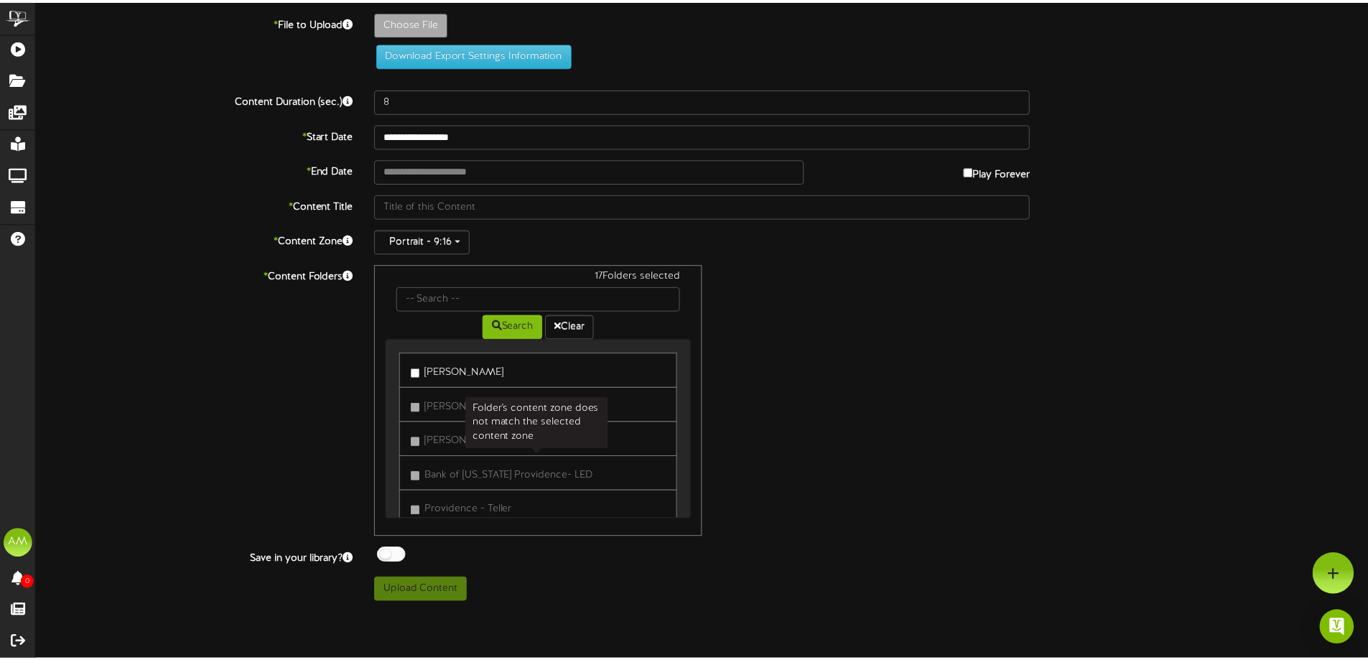
scroll to position [0, 0]
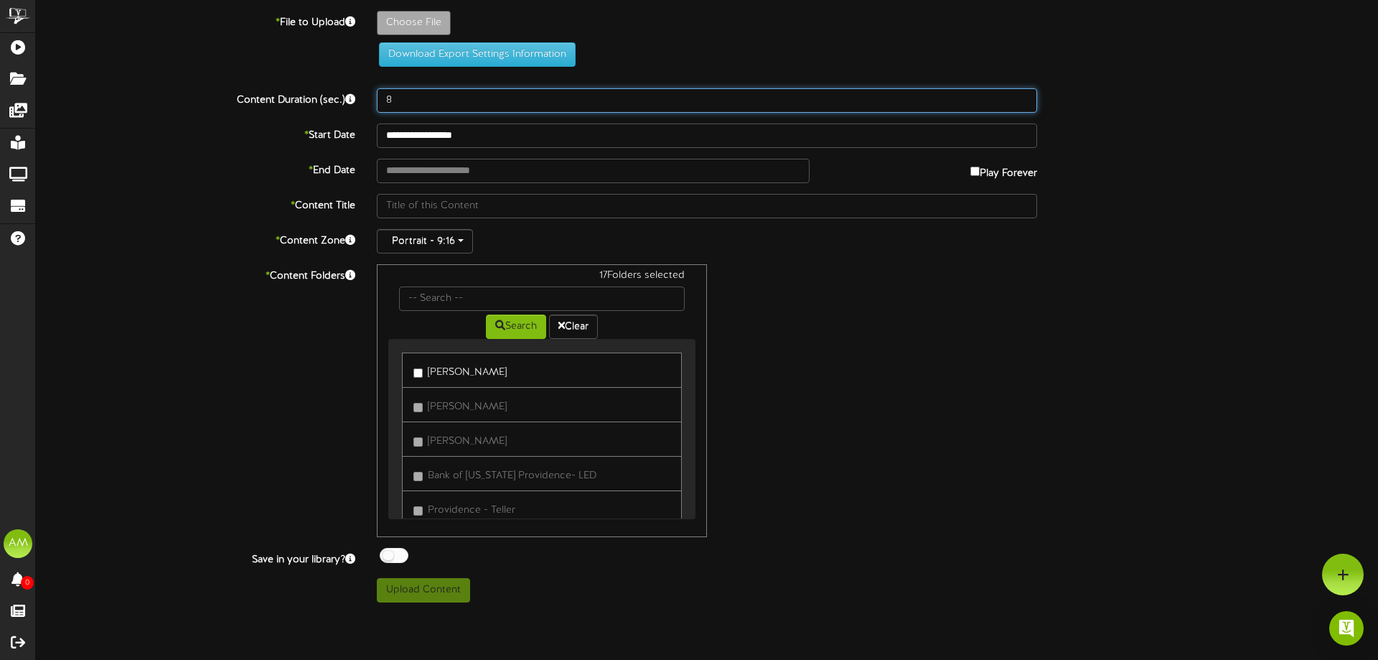
drag, startPoint x: 406, startPoint y: 93, endPoint x: 350, endPoint y: 88, distance: 56.3
click at [350, 88] on div "Content Duration (sec.) 8" at bounding box center [707, 100] width 1364 height 24
type input "10"
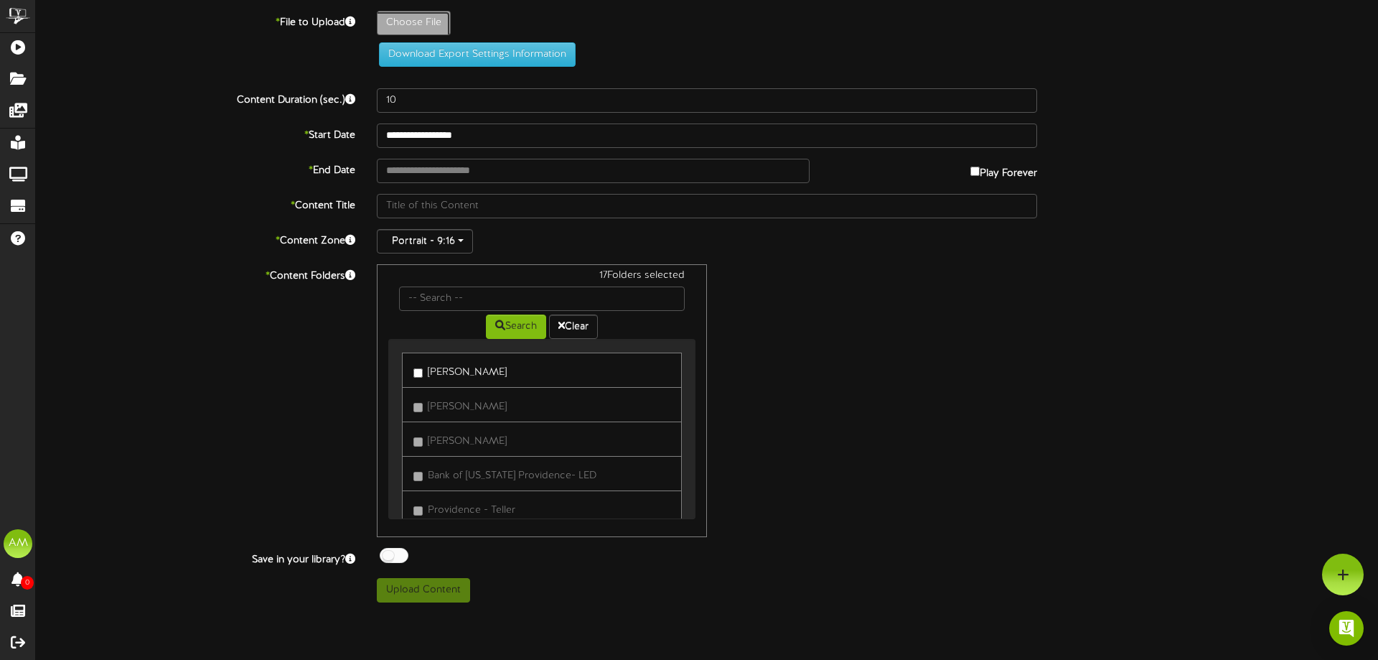
type input "**********"
type input "AnalyzedBusinessCheckingkiosk"
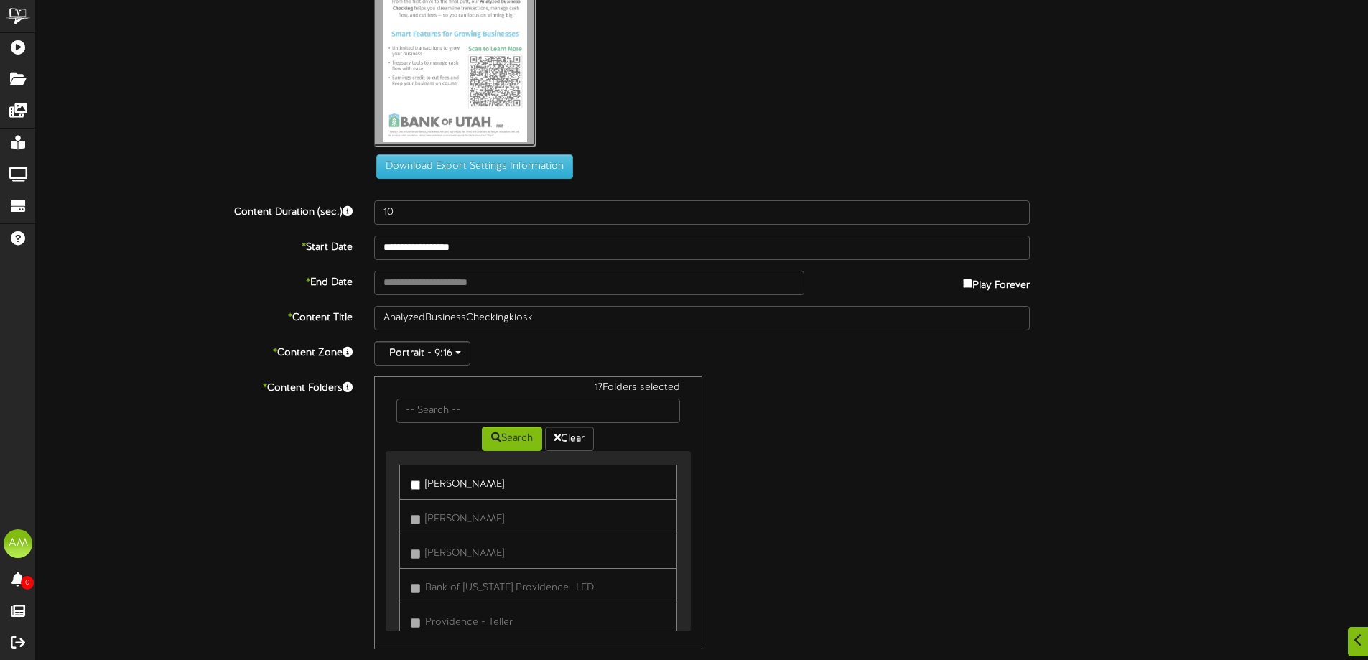
scroll to position [209, 0]
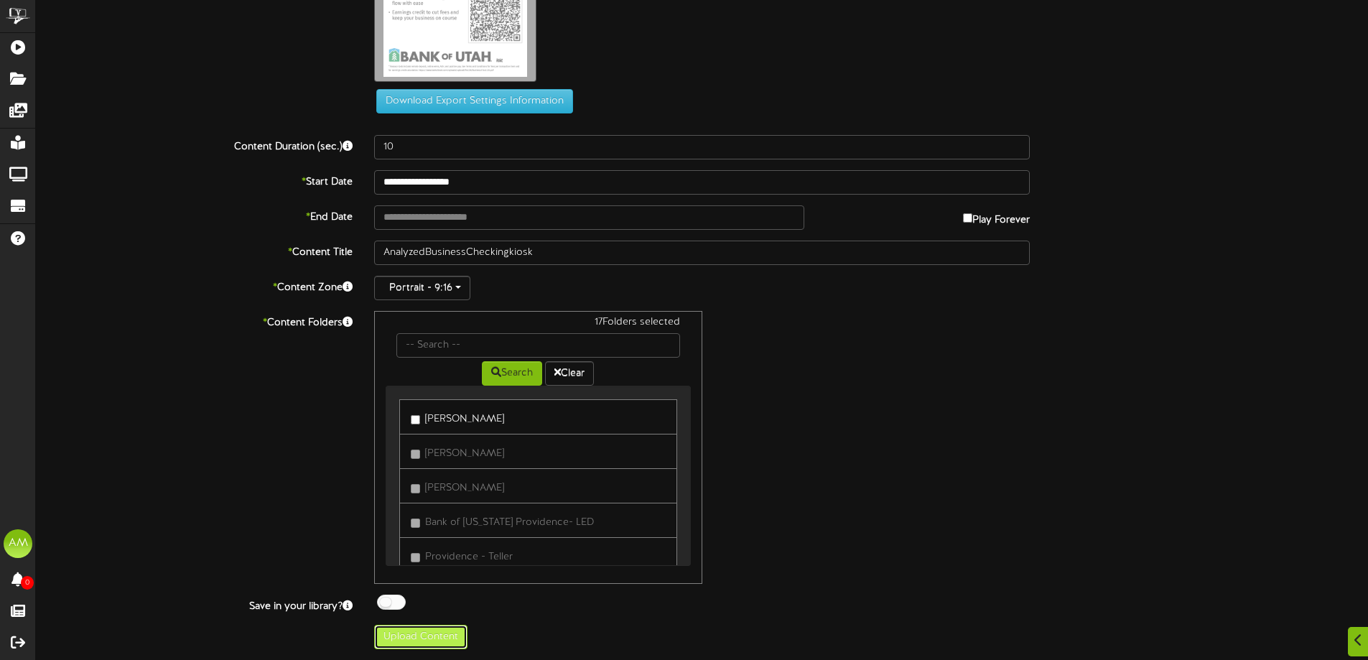
click at [386, 642] on button "Upload Content" at bounding box center [420, 637] width 93 height 24
type input "**********"
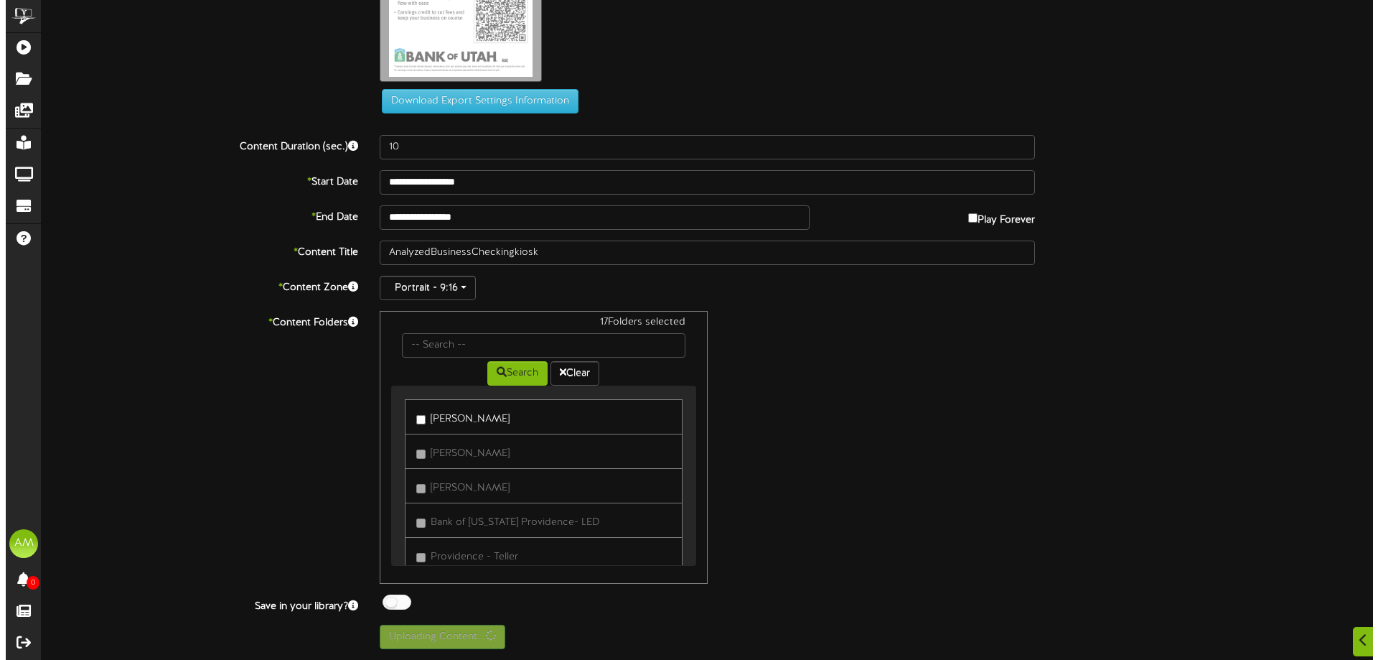
scroll to position [0, 0]
